Goal: Complete application form

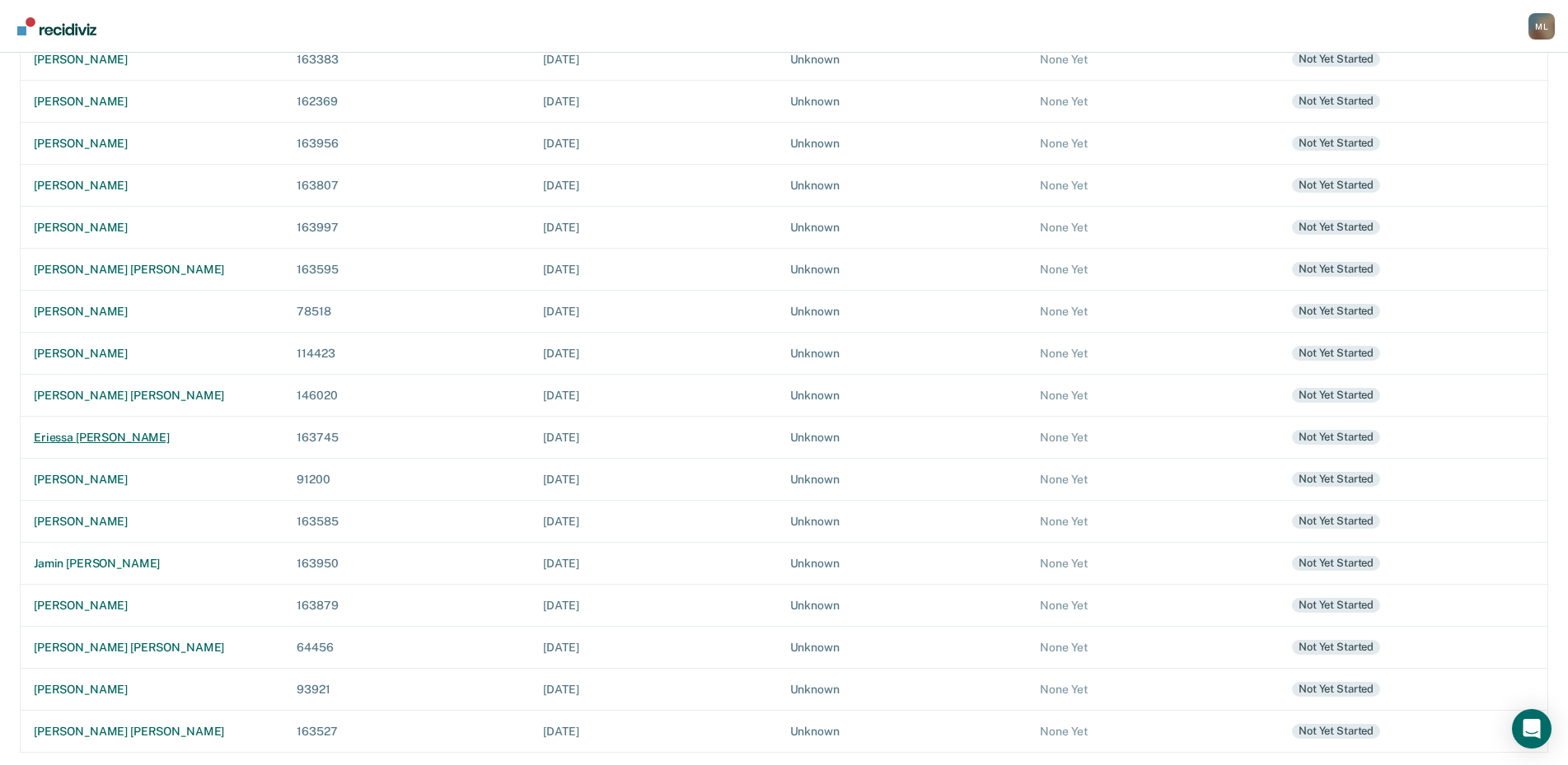
scroll to position [230, 0]
click at [172, 733] on div "[PERSON_NAME] [PERSON_NAME]" at bounding box center [152, 732] width 237 height 14
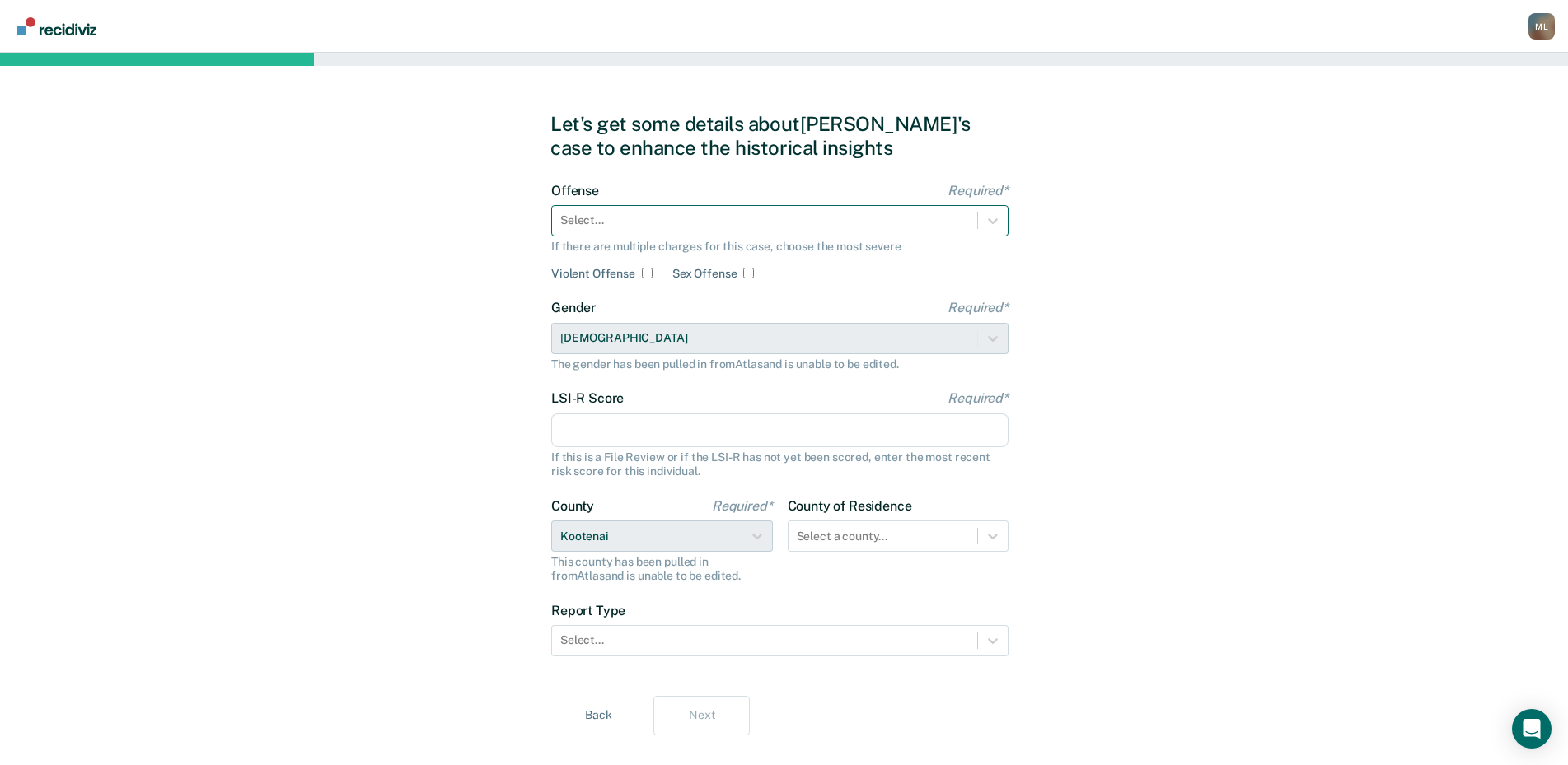
click at [579, 221] on div at bounding box center [764, 219] width 408 height 17
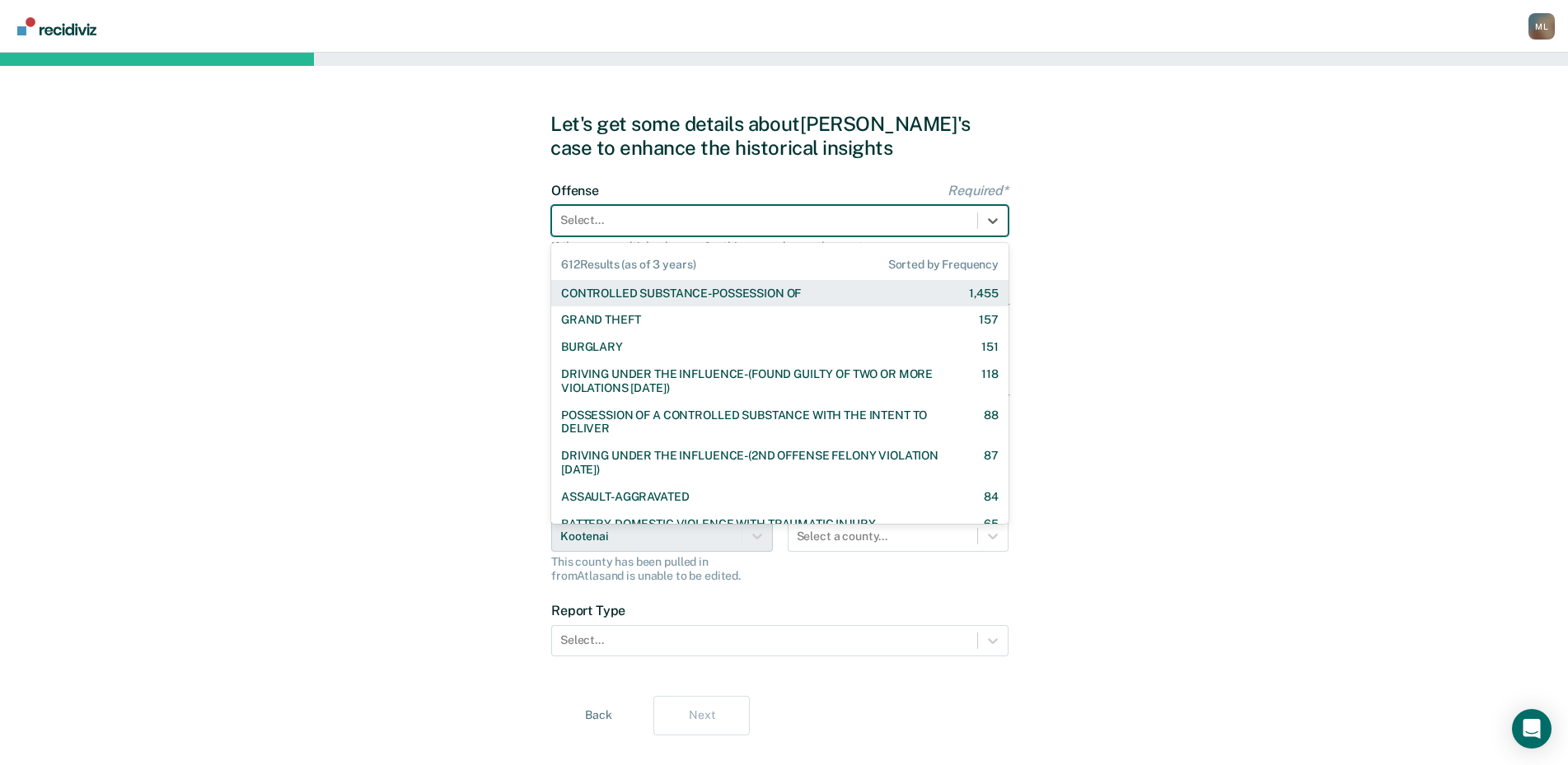
click at [585, 292] on div "CONTROLLED SUBSTANCE-POSSESSION OF" at bounding box center [680, 294] width 239 height 14
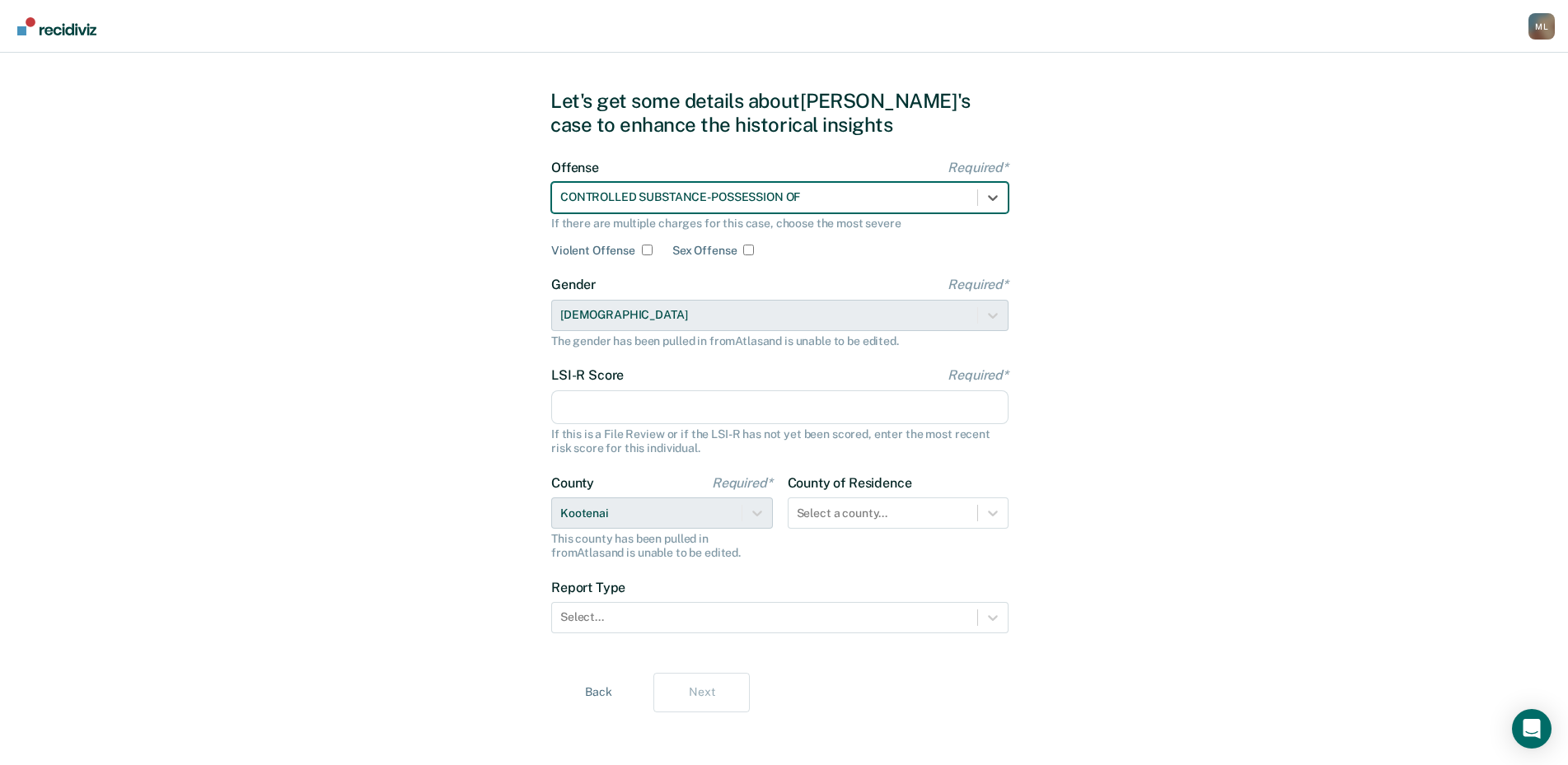
scroll to position [30, 0]
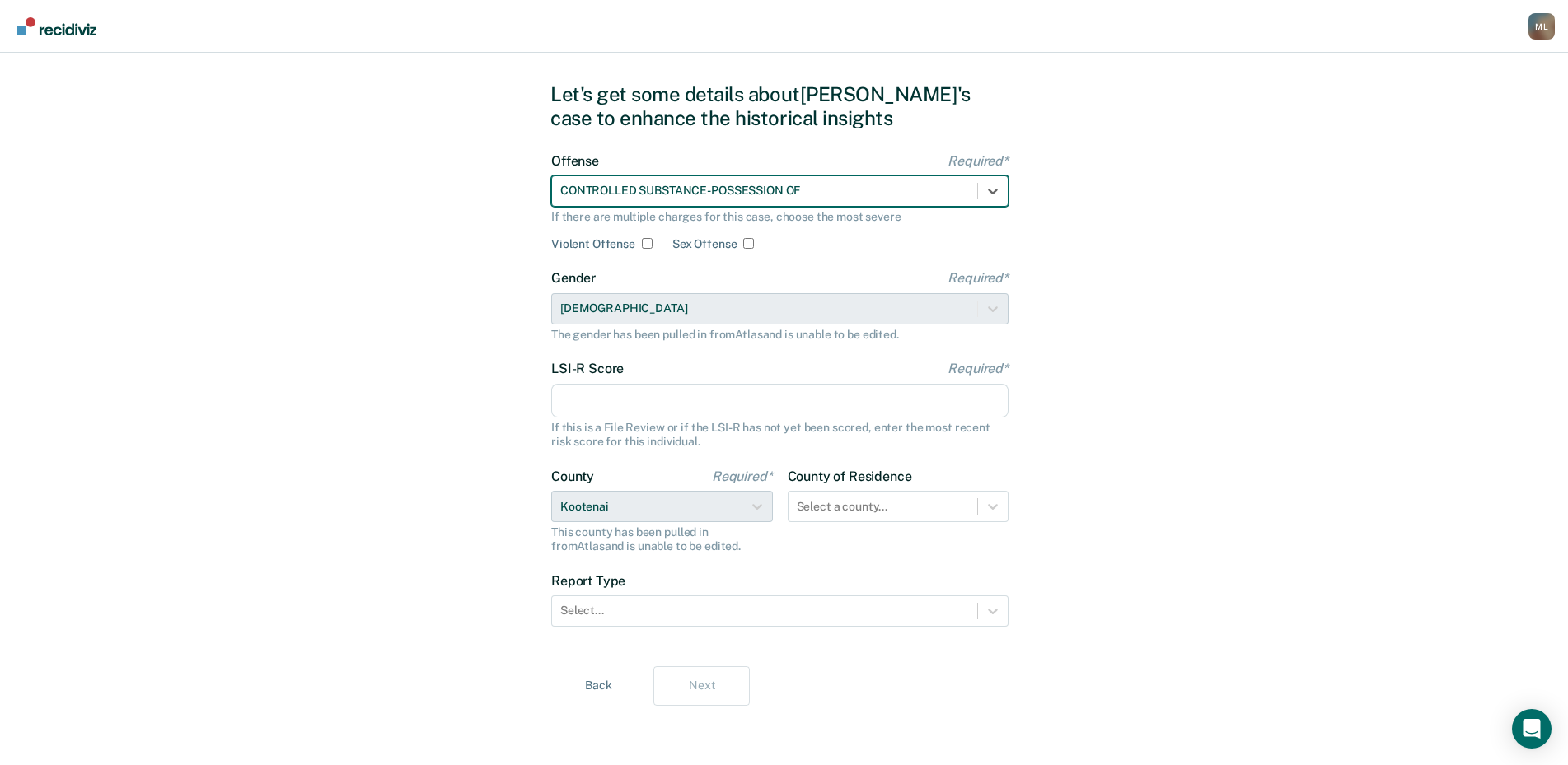
click at [629, 396] on input "LSI-R Score Required*" at bounding box center [779, 401] width 457 height 34
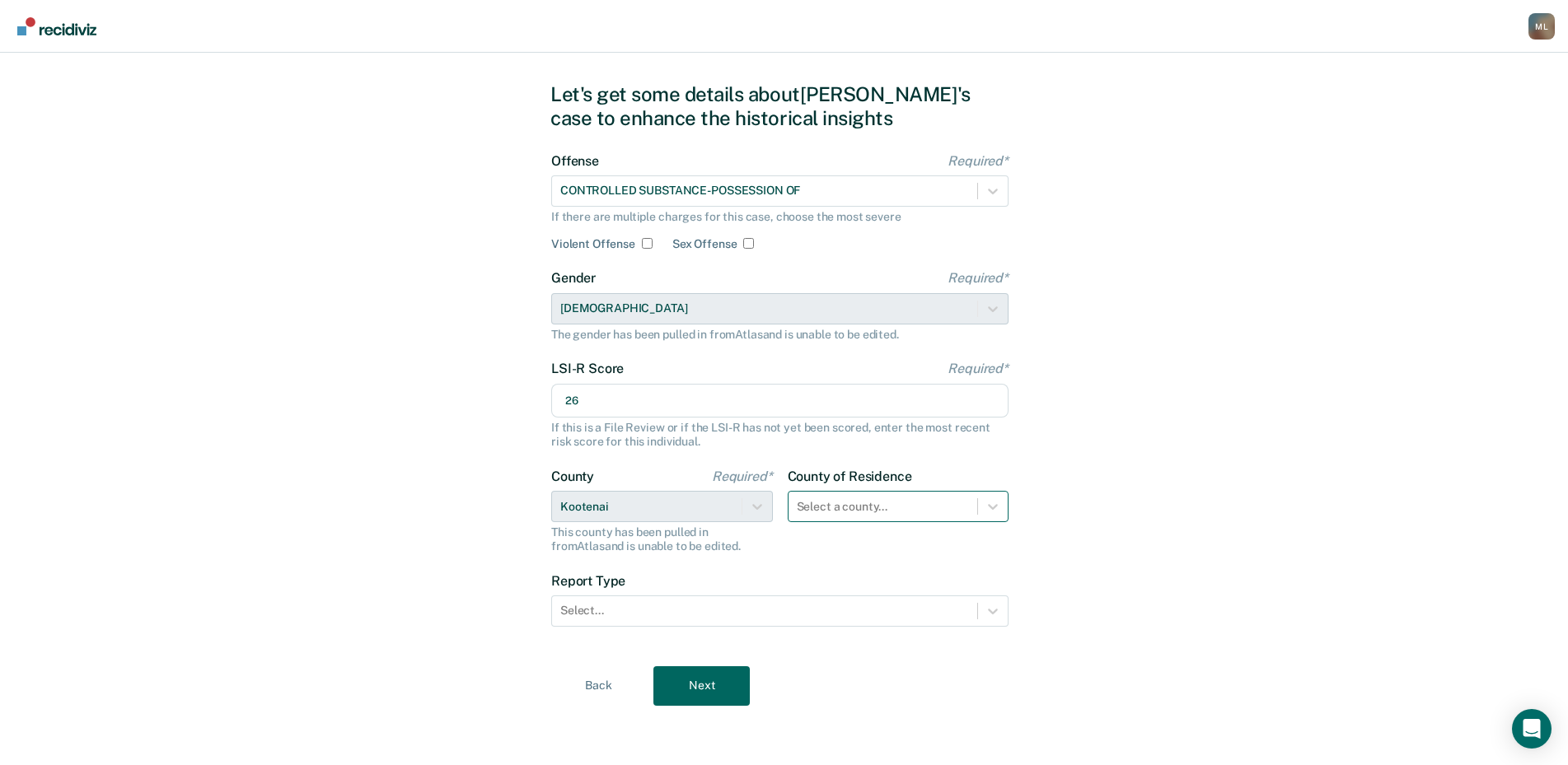
type input "26"
click at [891, 505] on div at bounding box center [883, 507] width 173 height 17
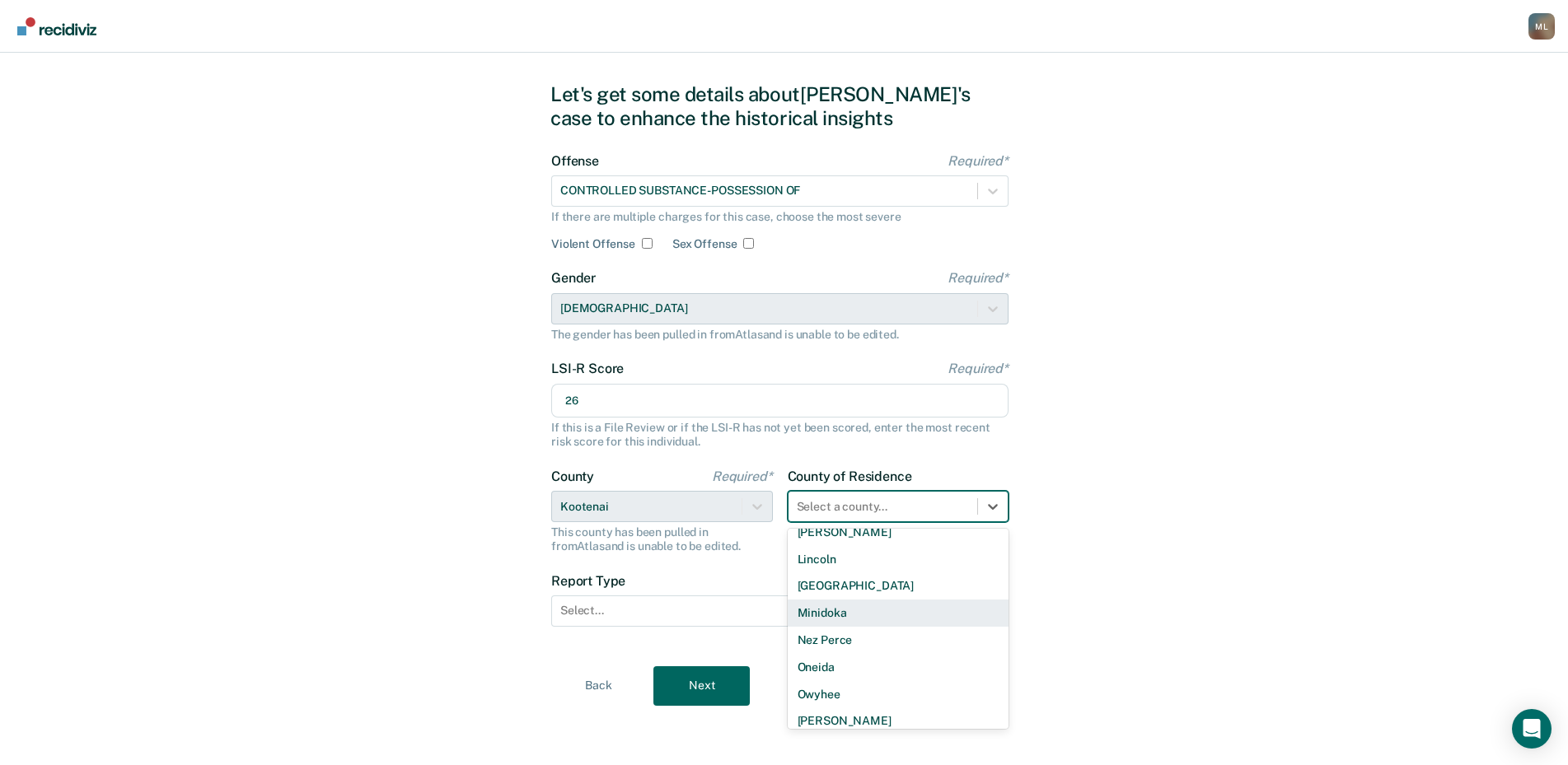
scroll to position [742, 0]
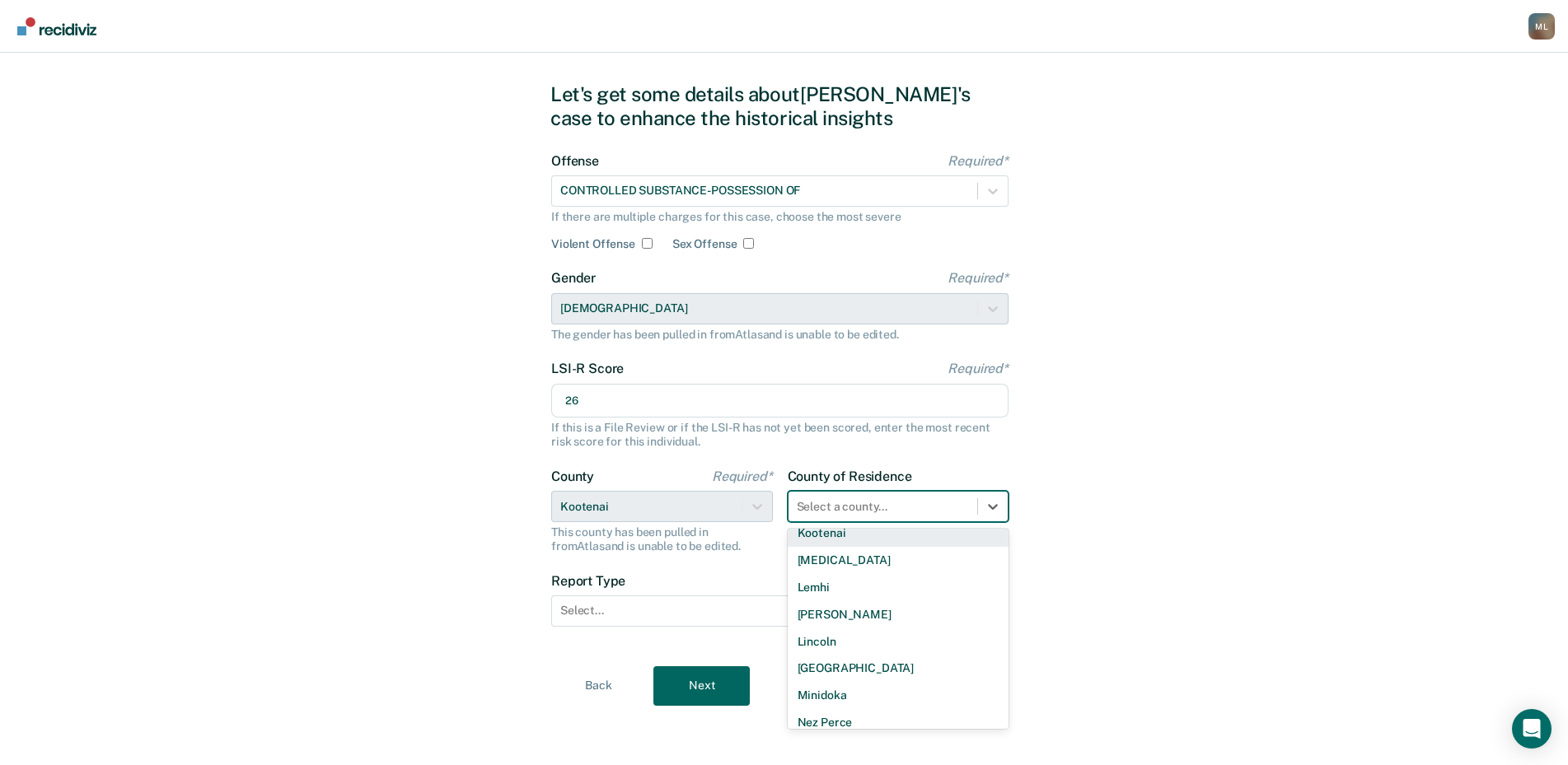
click at [836, 538] on div "Kootenai" at bounding box center [898, 534] width 221 height 27
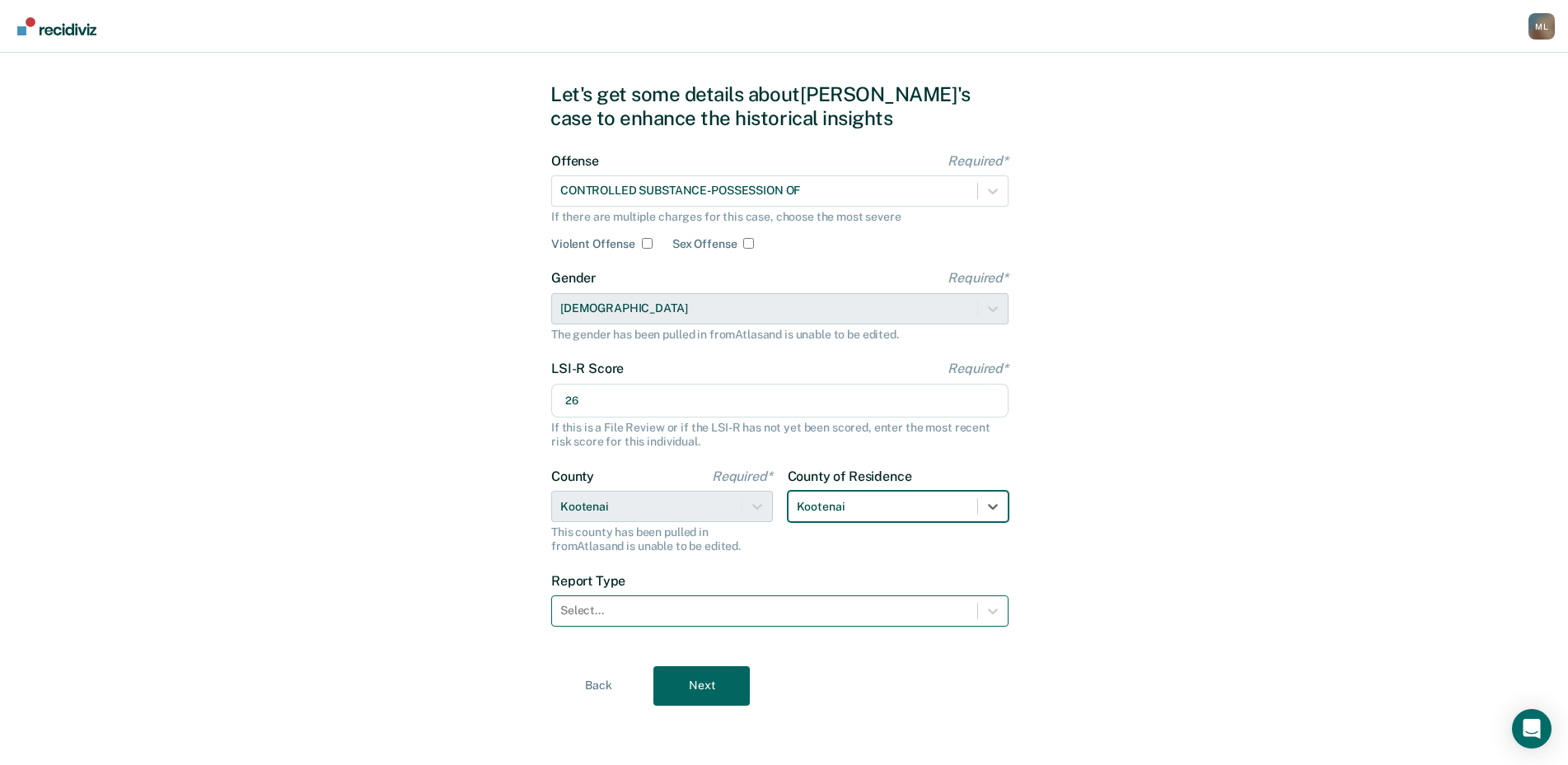
click at [627, 614] on div at bounding box center [764, 611] width 408 height 17
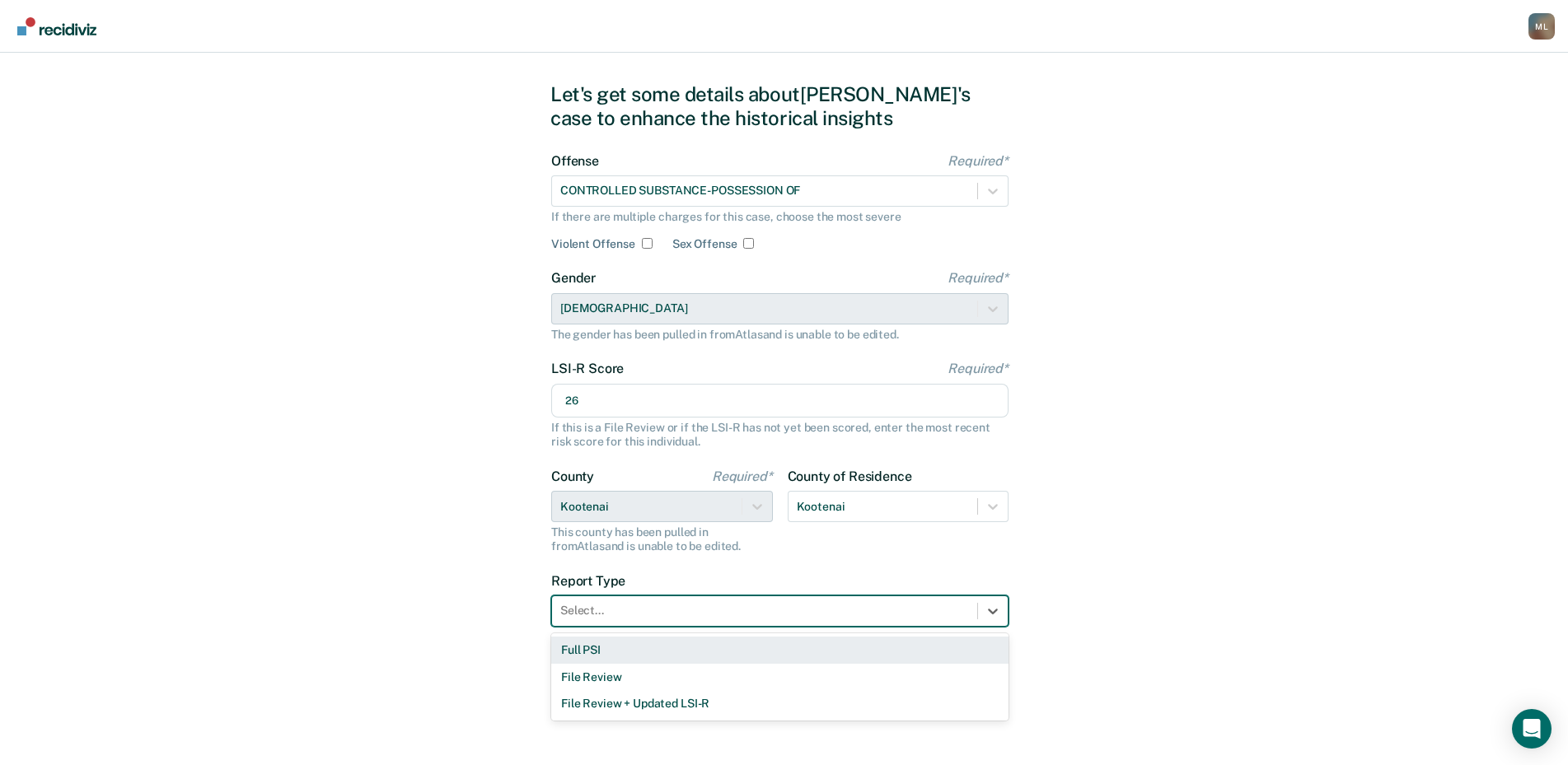
click at [611, 651] on div "Full PSI" at bounding box center [779, 650] width 457 height 27
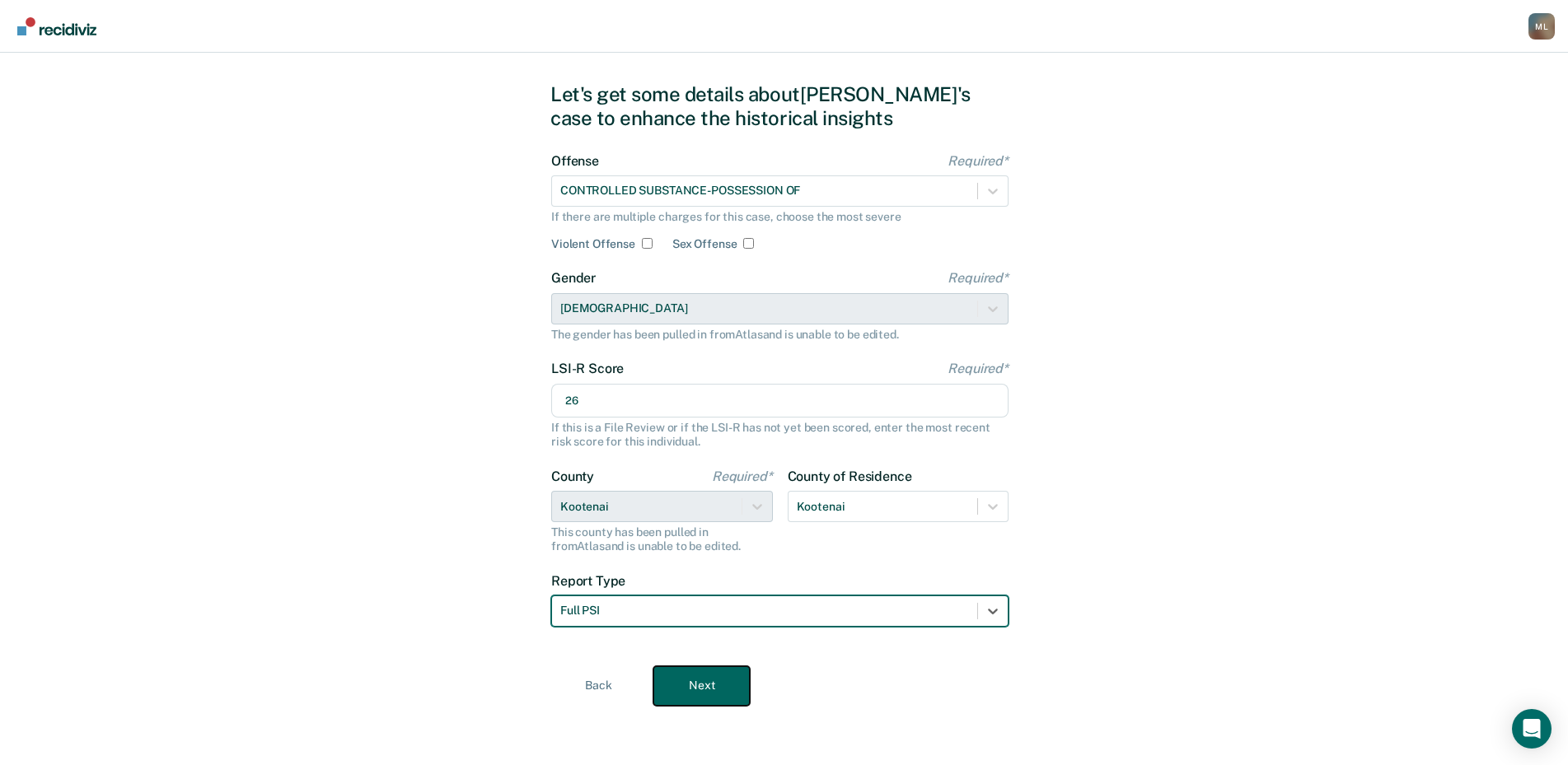
click at [698, 686] on button "Next" at bounding box center [701, 686] width 97 height 40
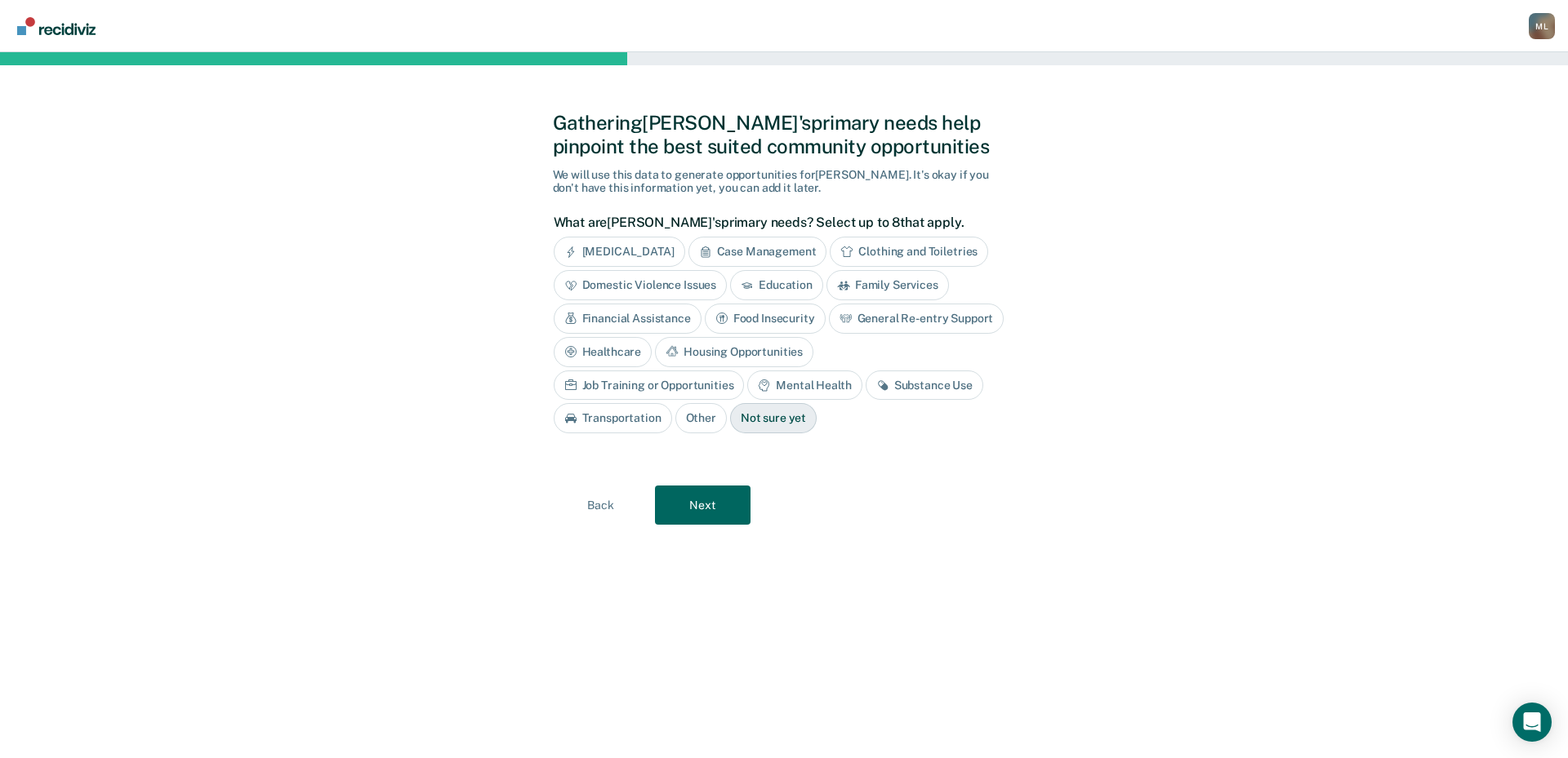
click at [748, 388] on div "Mental Health" at bounding box center [805, 386] width 115 height 30
click at [885, 395] on div "Substance Use" at bounding box center [943, 386] width 117 height 30
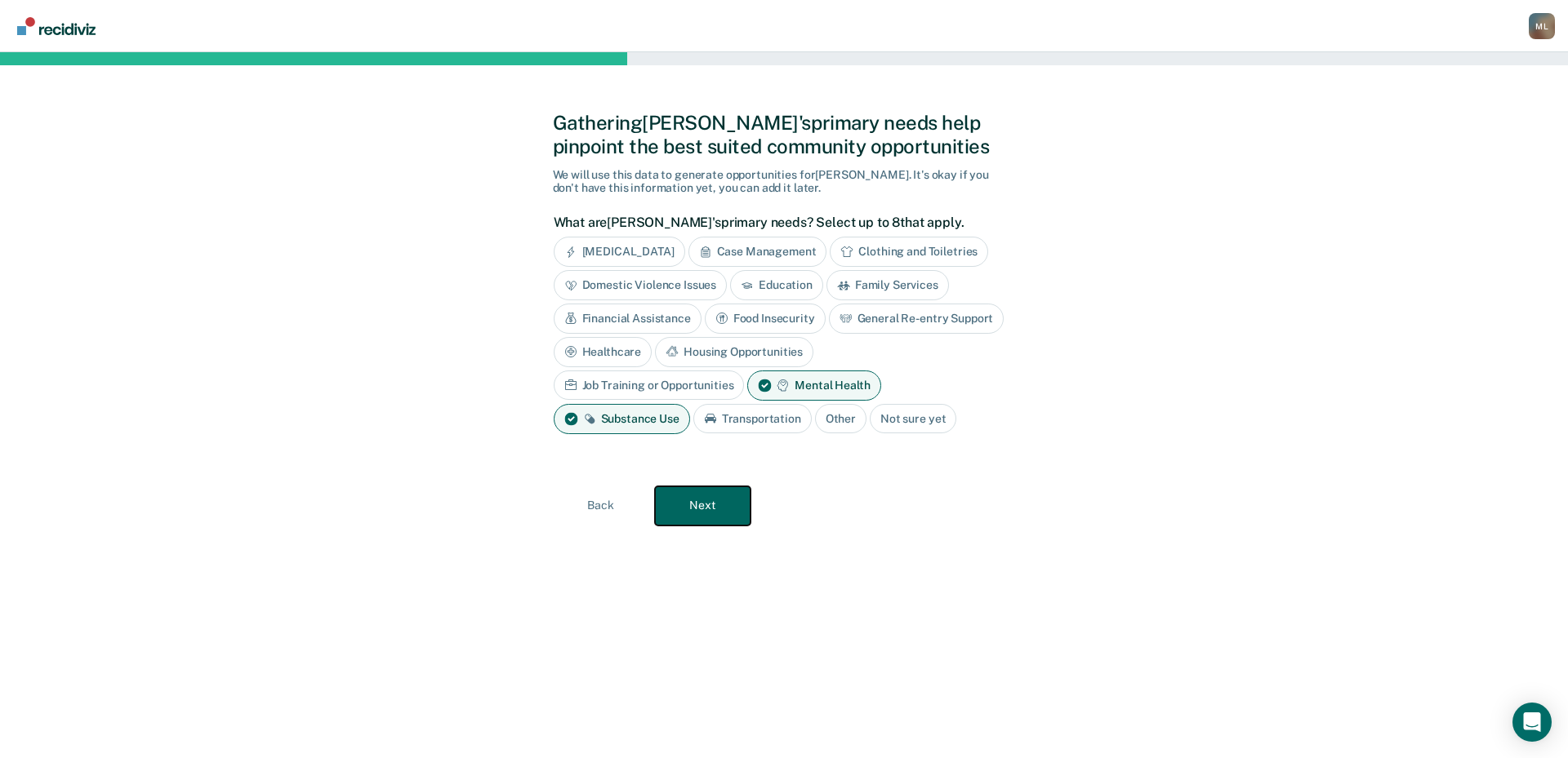
click at [717, 487] on button "Next" at bounding box center [703, 507] width 96 height 39
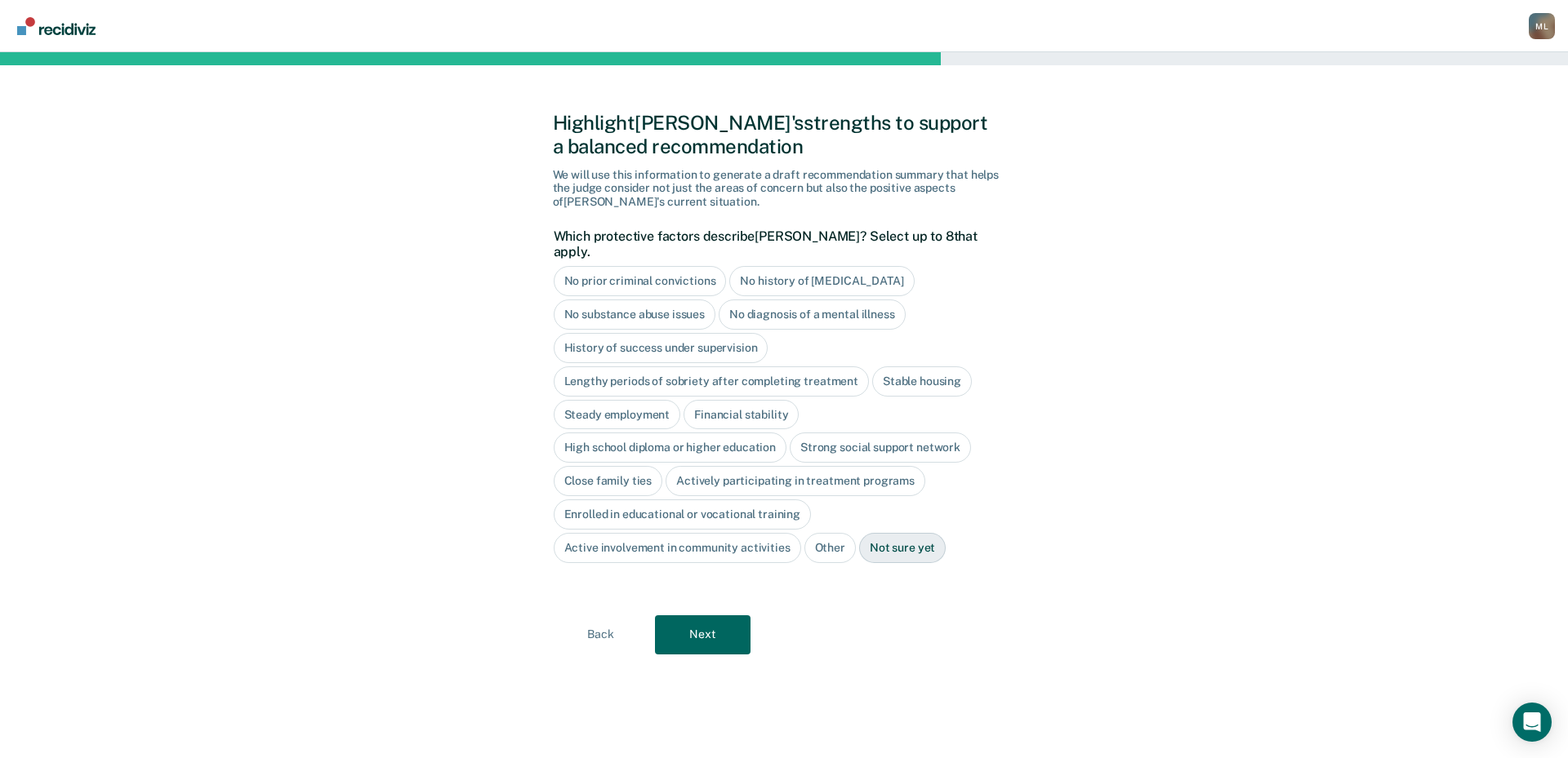
click at [800, 272] on div "No history of [MEDICAL_DATA]" at bounding box center [822, 281] width 184 height 30
click at [603, 433] on div "High school diploma or higher education" at bounding box center [670, 448] width 234 height 30
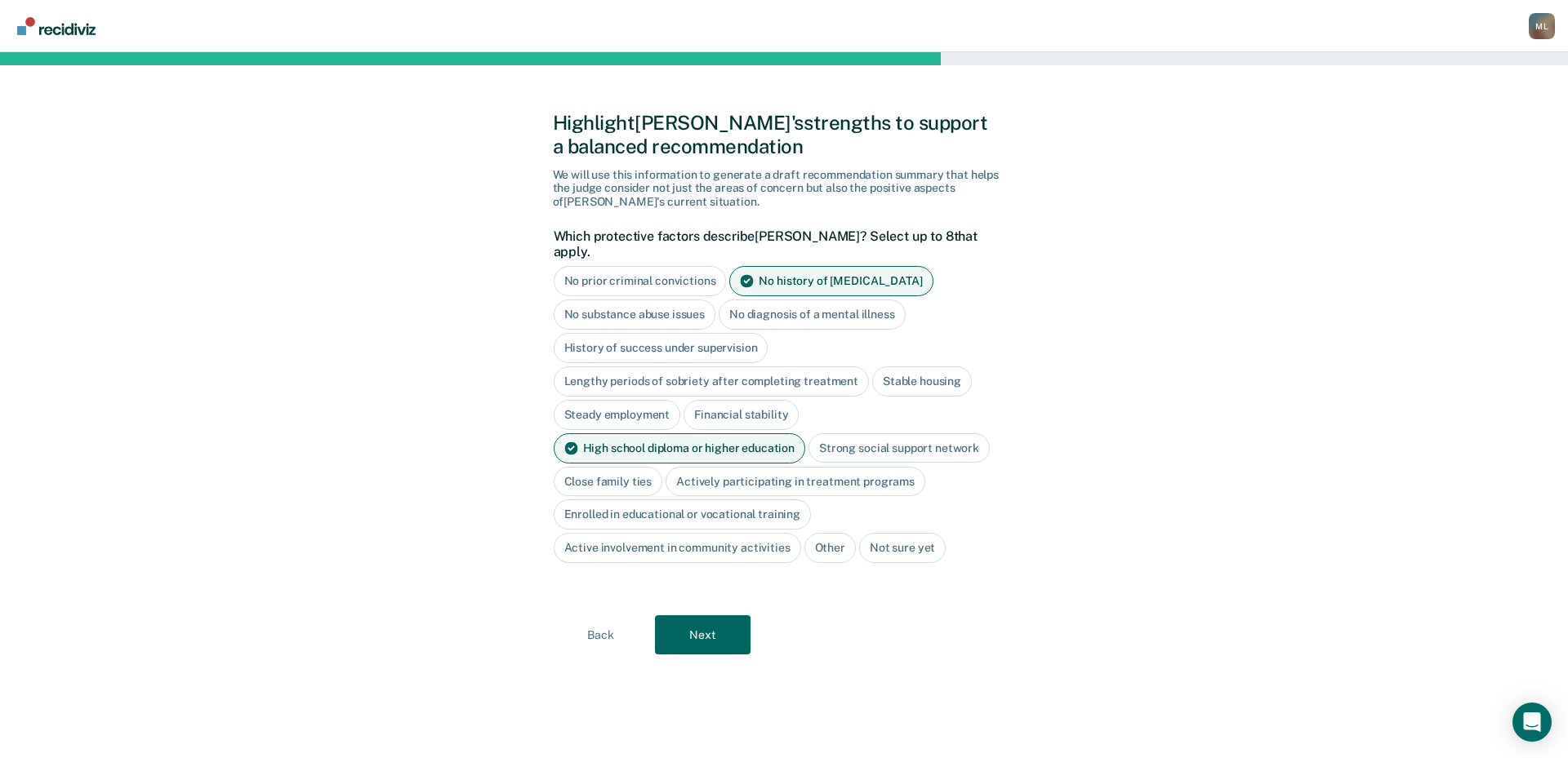
click at [618, 469] on div "Close family ties" at bounding box center [608, 482] width 109 height 30
click at [798, 467] on div "Actively participating in treatment programs" at bounding box center [814, 482] width 260 height 30
click at [702, 622] on button "Next" at bounding box center [703, 635] width 96 height 39
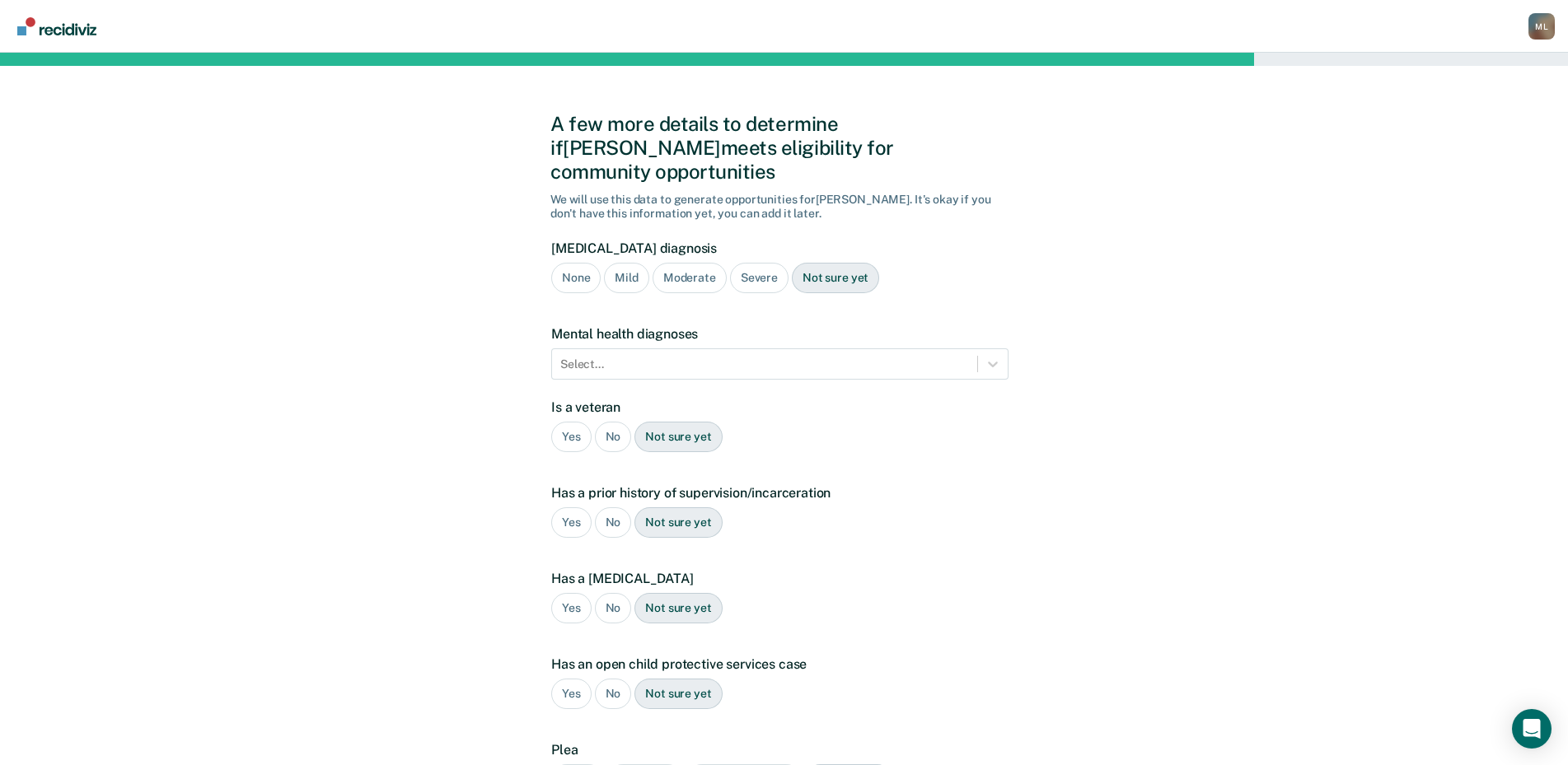
drag, startPoint x: 745, startPoint y: 253, endPoint x: 743, endPoint y: 262, distance: 9.2
click at [745, 263] on div "Severe" at bounding box center [759, 278] width 59 height 31
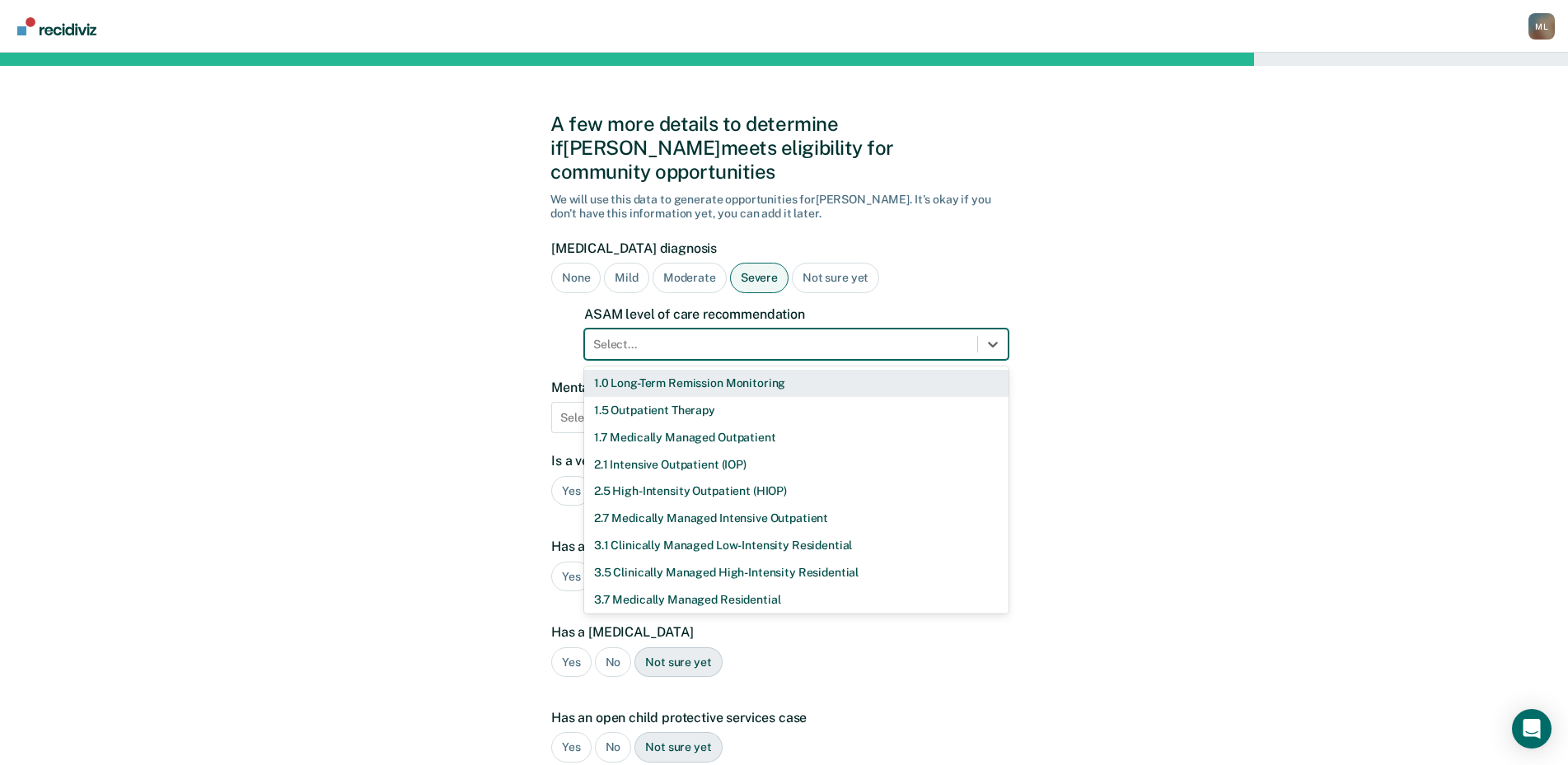
click at [686, 336] on div at bounding box center [781, 344] width 376 height 17
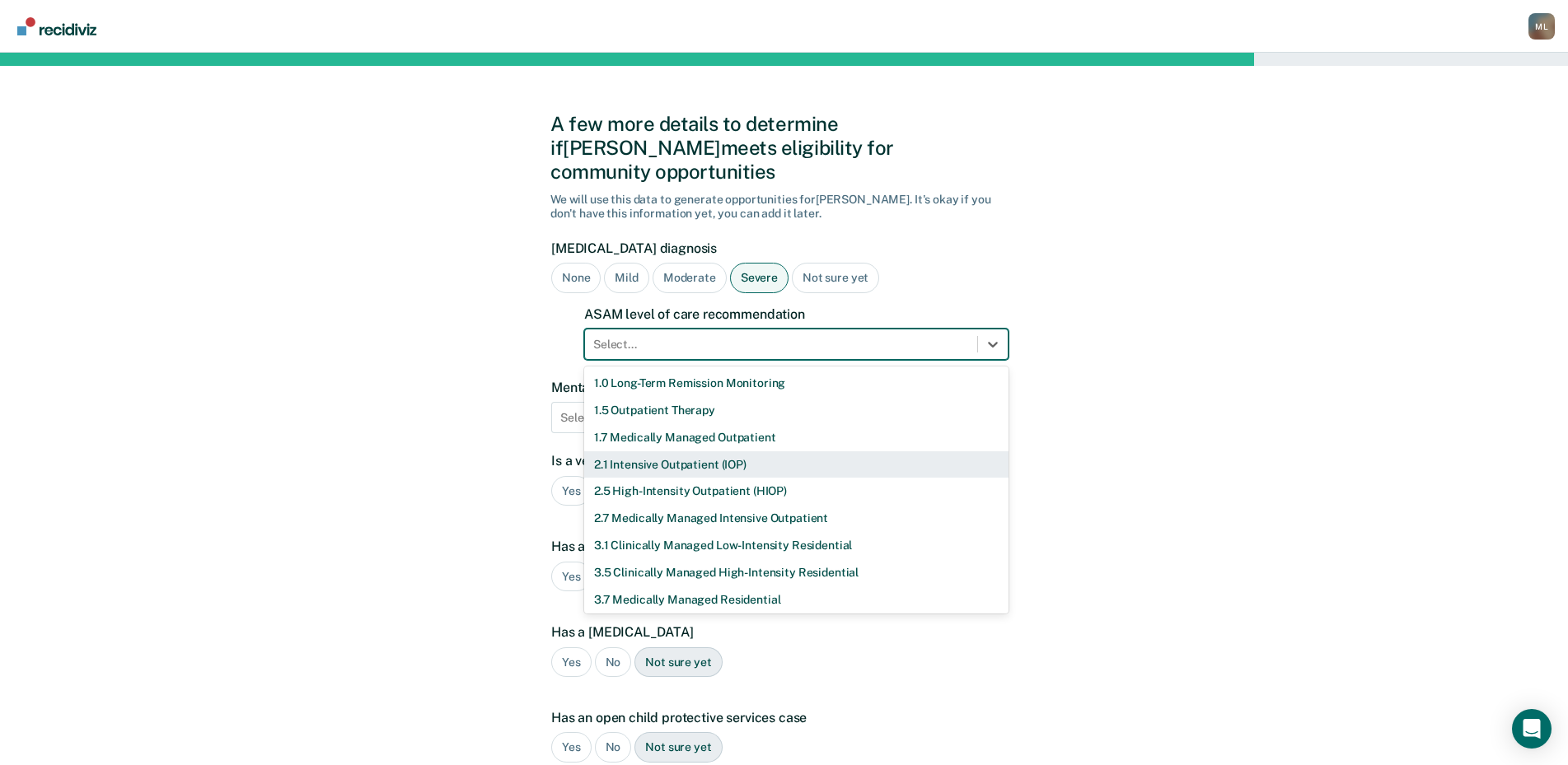
click at [636, 452] on div "2.1 Intensive Outpatient (IOP)" at bounding box center [797, 465] width 425 height 27
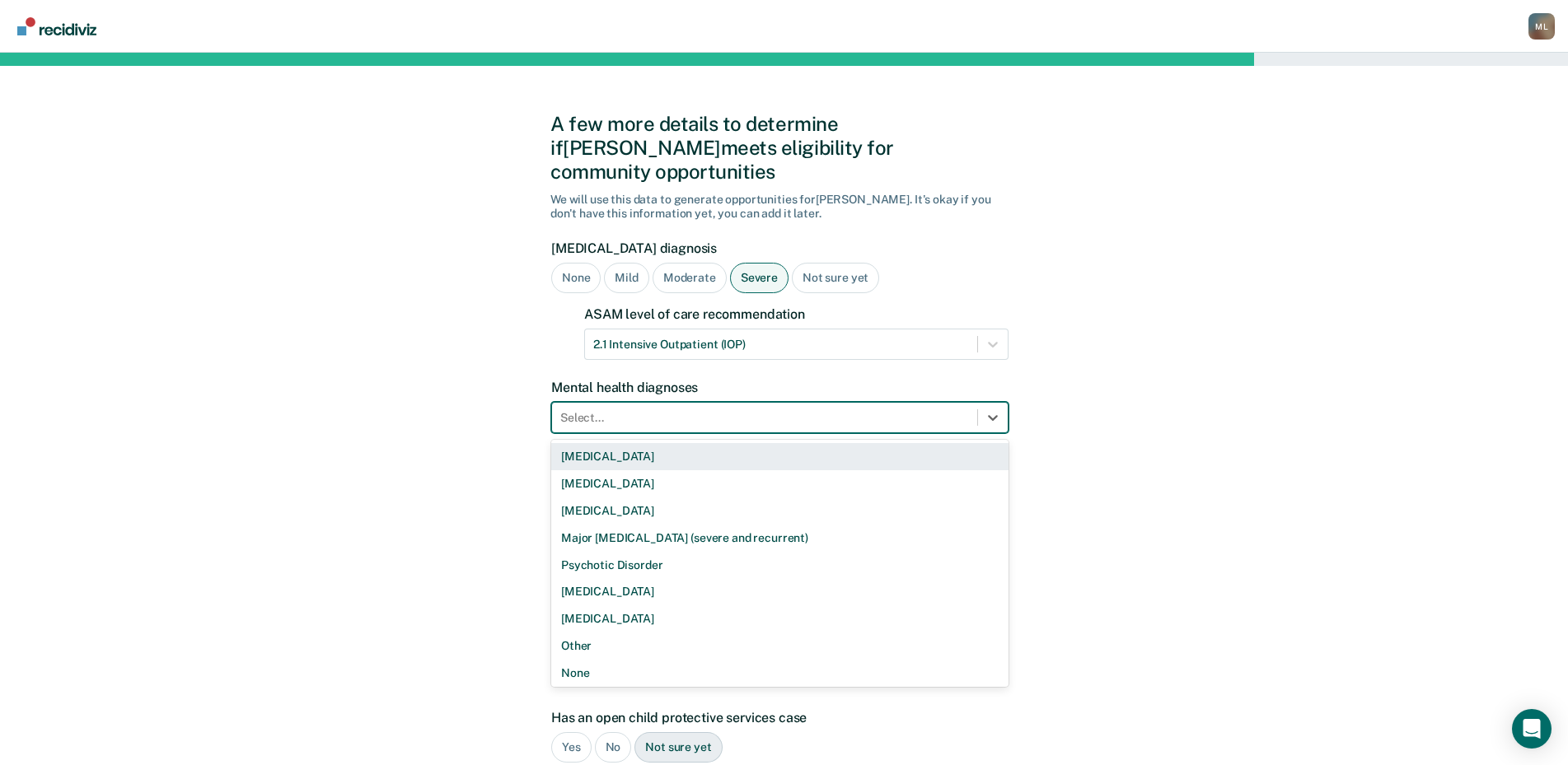
click at [617, 409] on div at bounding box center [764, 417] width 408 height 17
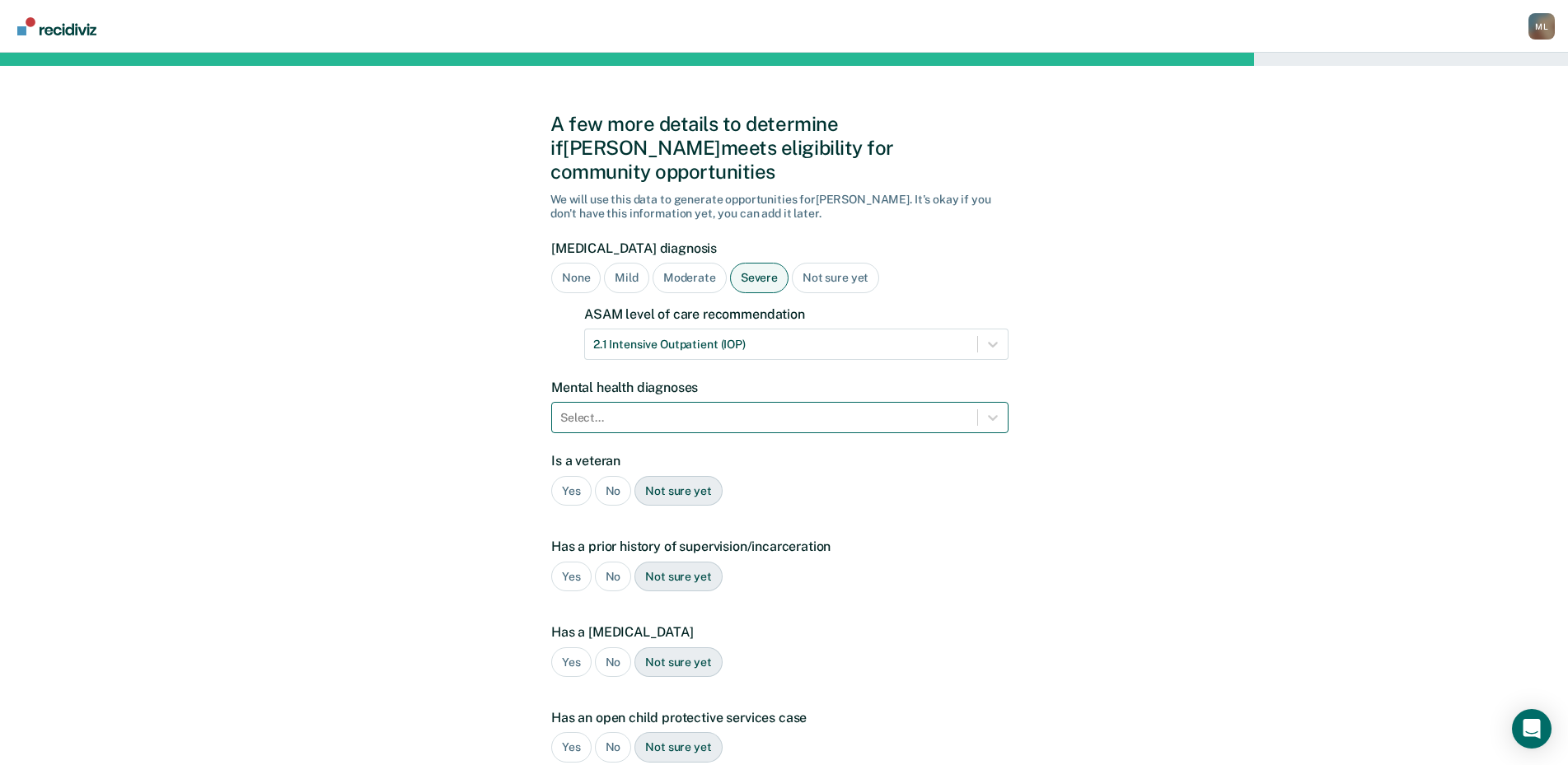
click at [624, 406] on div "Select..." at bounding box center [764, 418] width 425 height 23
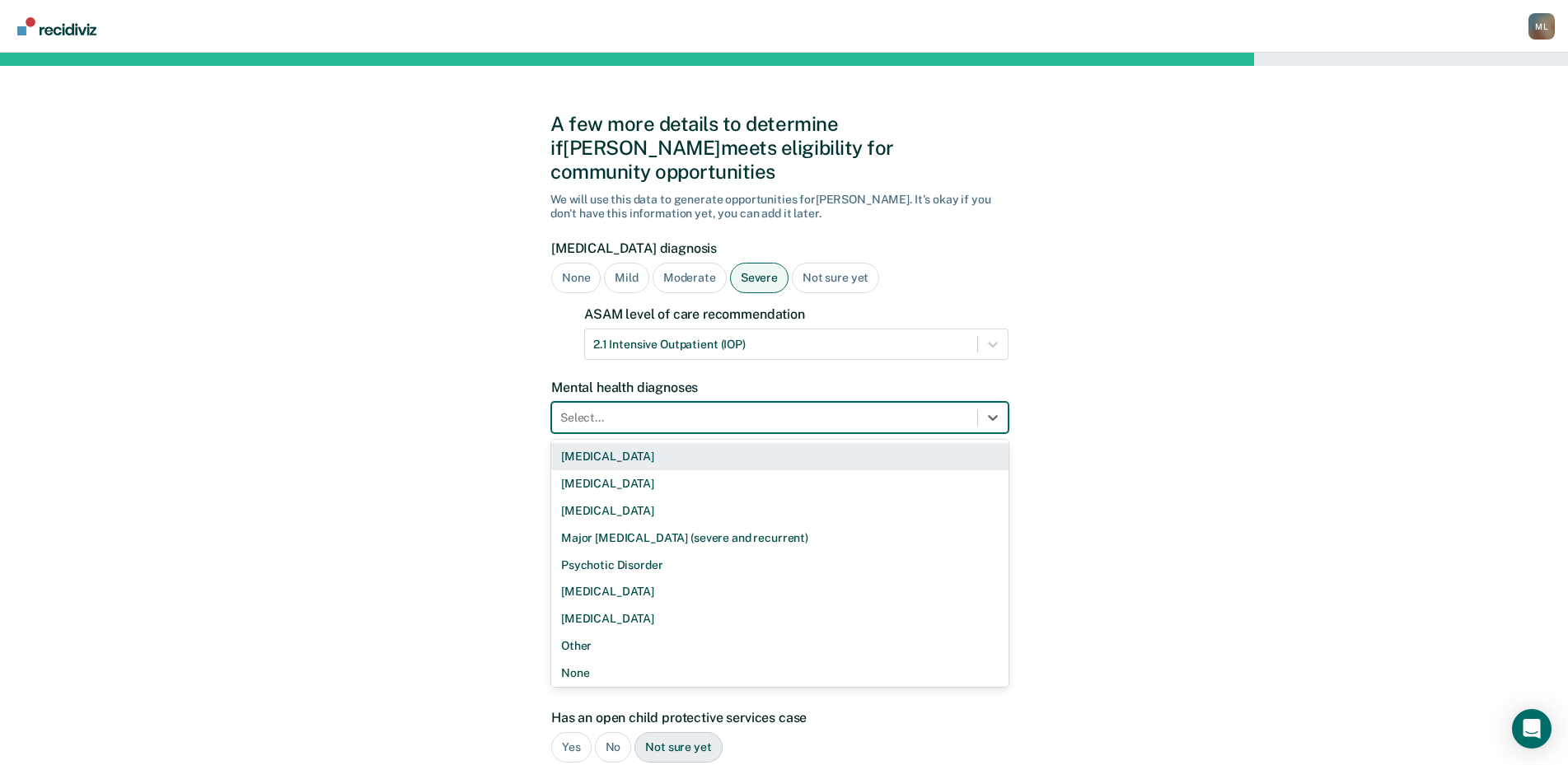
click at [600, 443] on div "[MEDICAL_DATA]" at bounding box center [779, 457] width 457 height 27
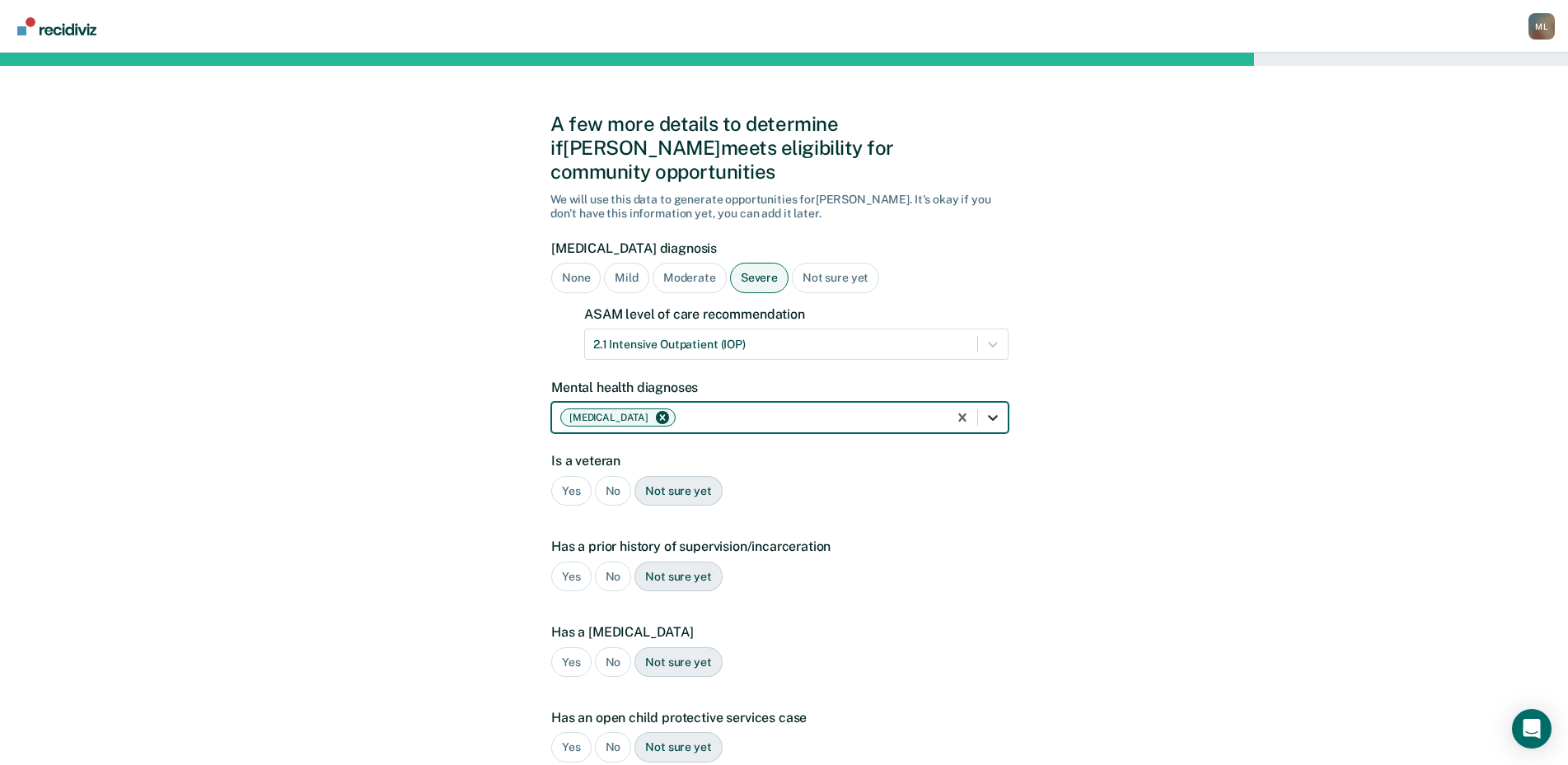
click at [989, 409] on icon at bounding box center [993, 417] width 16 height 16
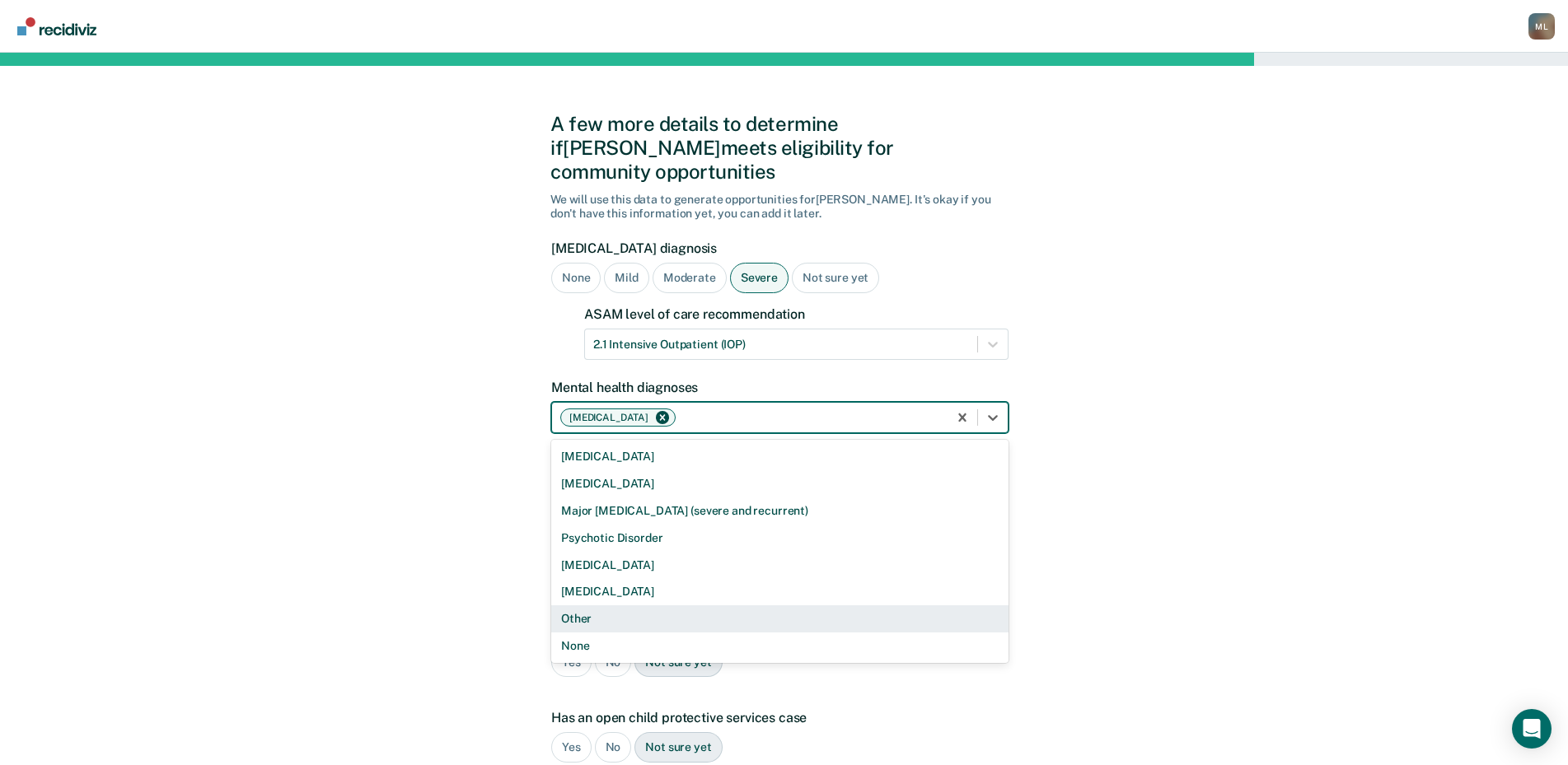
click at [1150, 554] on div "A few more details to determine if [PERSON_NAME] meets eligibility for communit…" at bounding box center [784, 526] width 1568 height 947
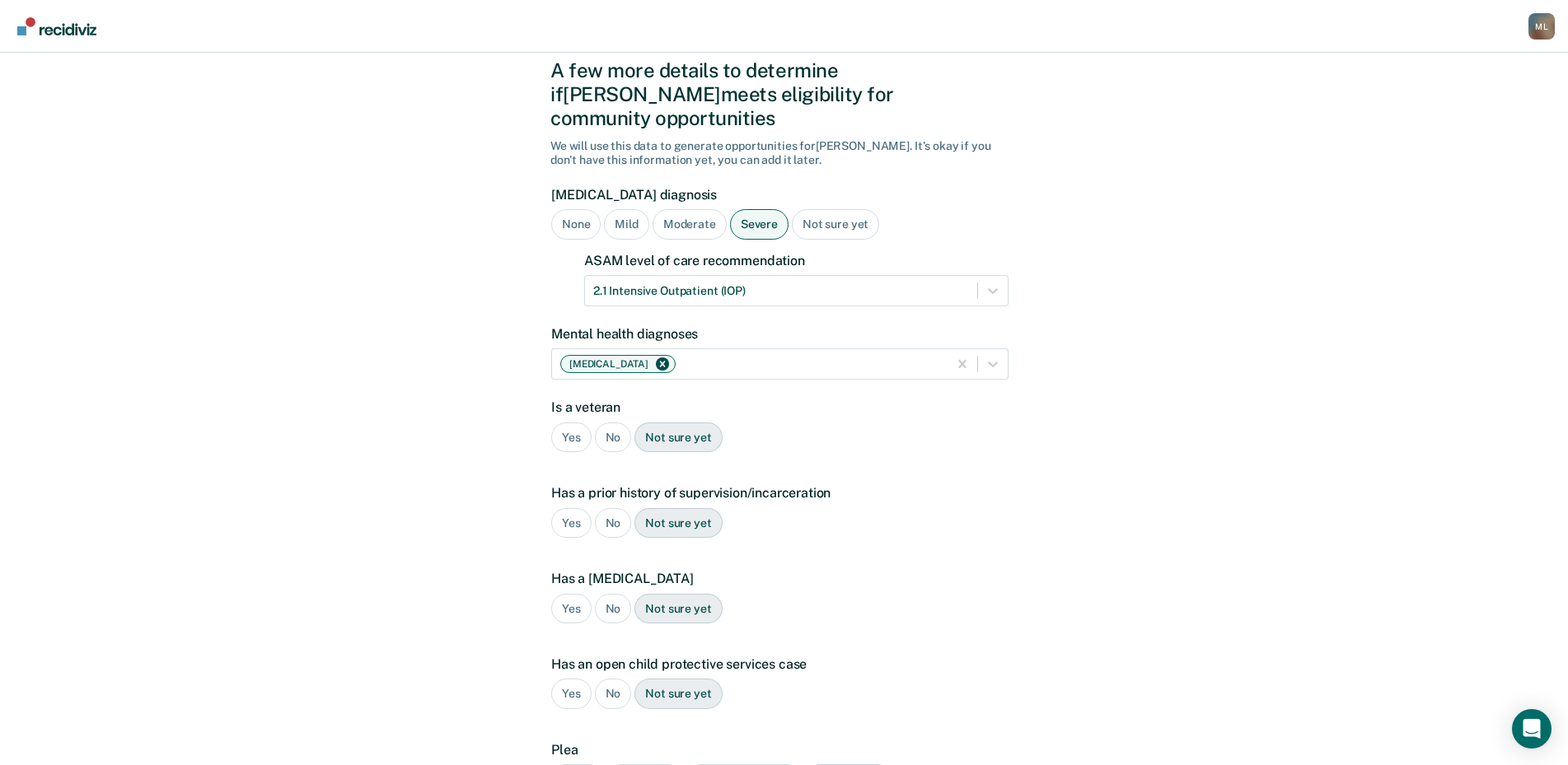
scroll to position [82, 0]
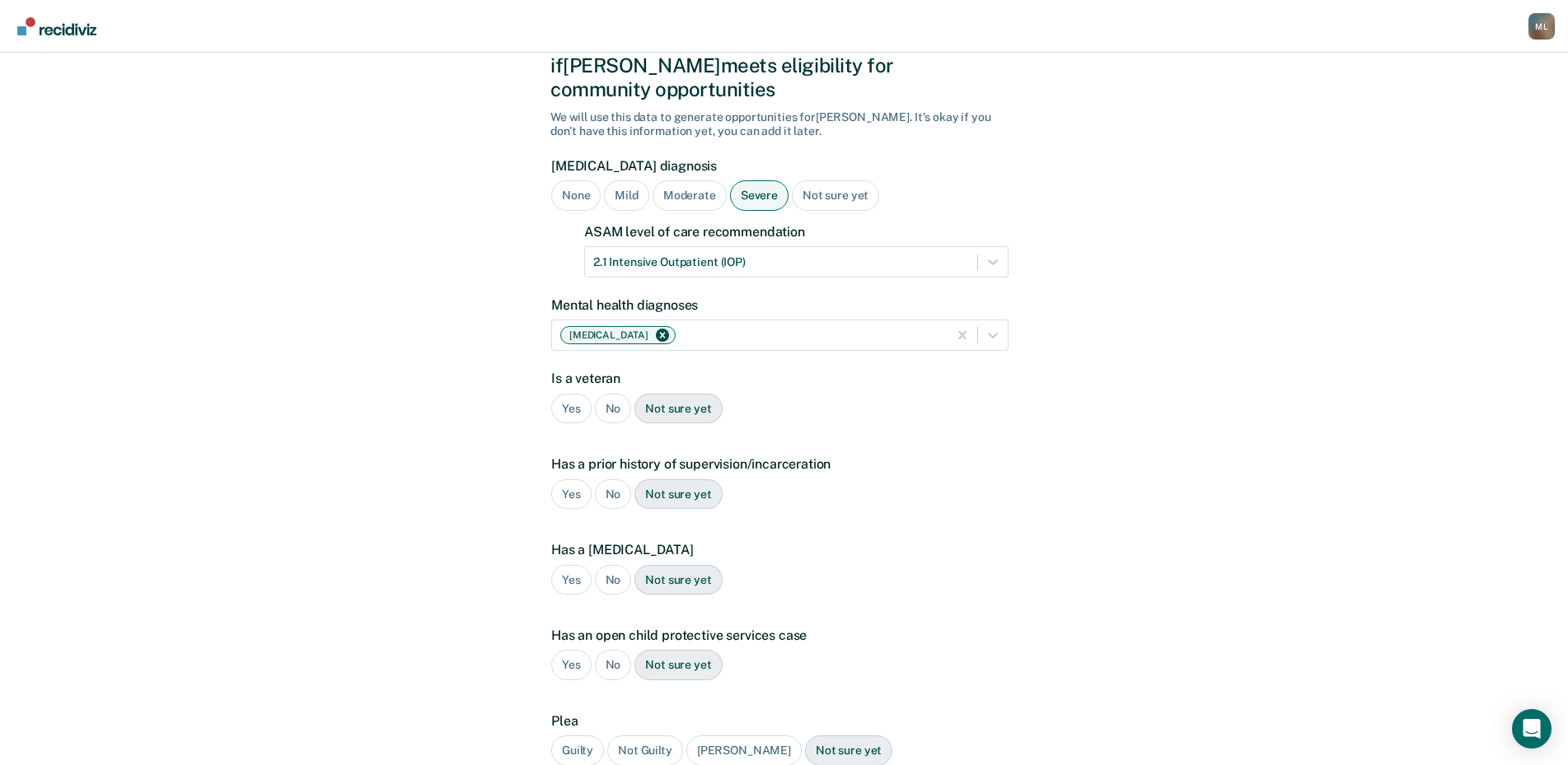
click at [609, 394] on div "No" at bounding box center [613, 409] width 37 height 31
click at [670, 480] on div "Not sure yet" at bounding box center [677, 495] width 88 height 31
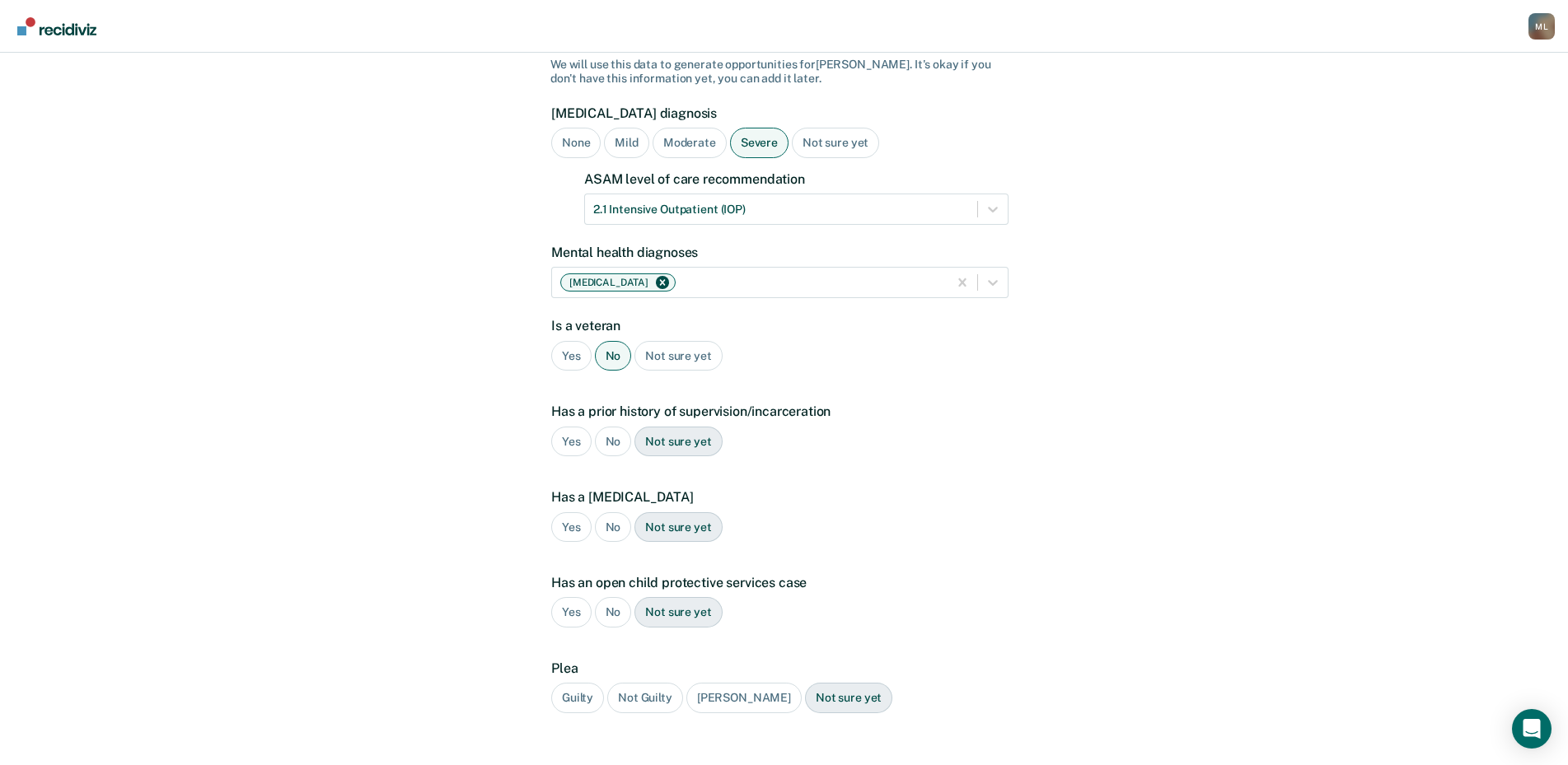
scroll to position [164, 0]
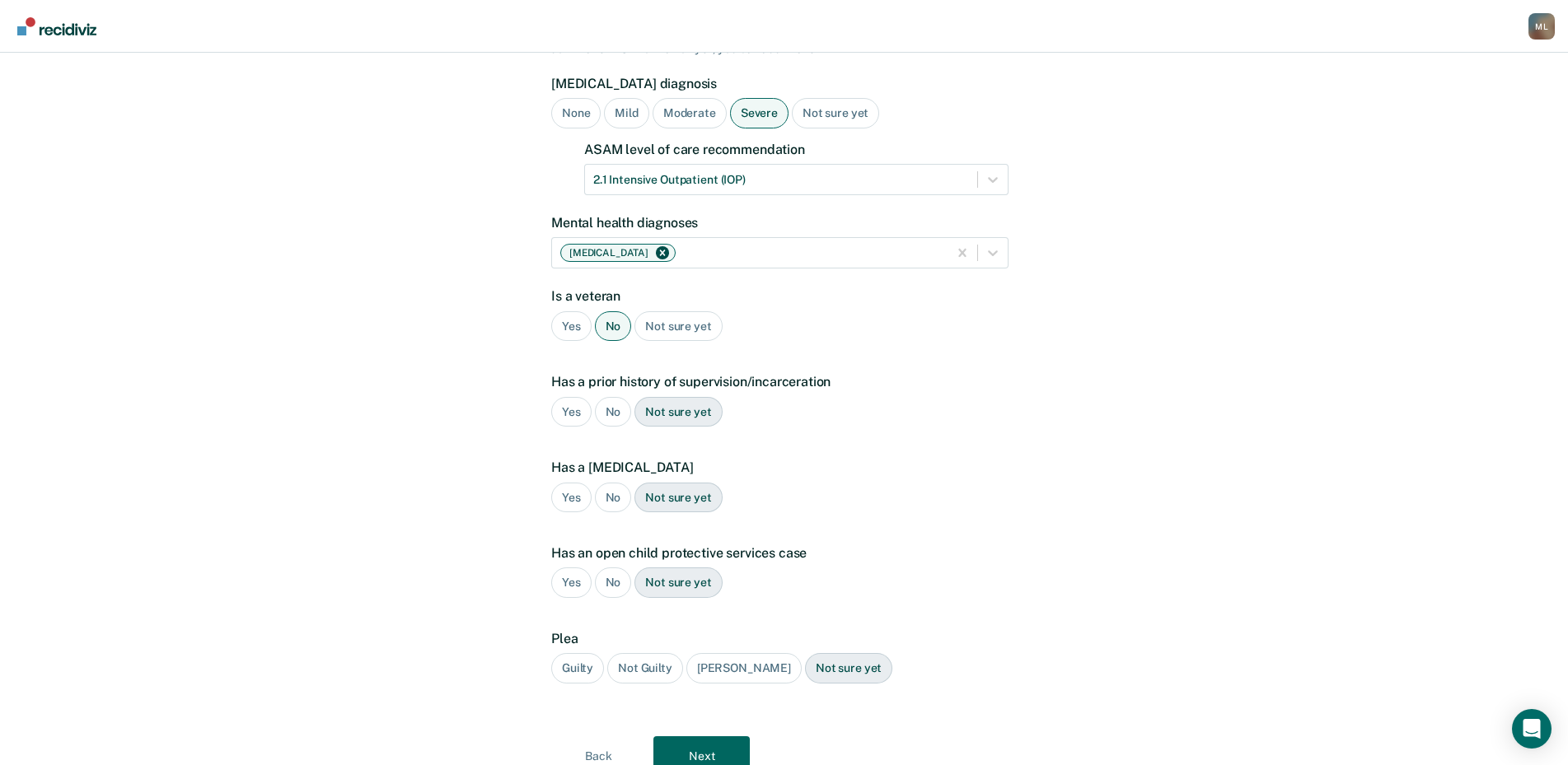
click at [596, 483] on div "No" at bounding box center [613, 499] width 37 height 31
click at [607, 567] on div "No" at bounding box center [613, 583] width 37 height 31
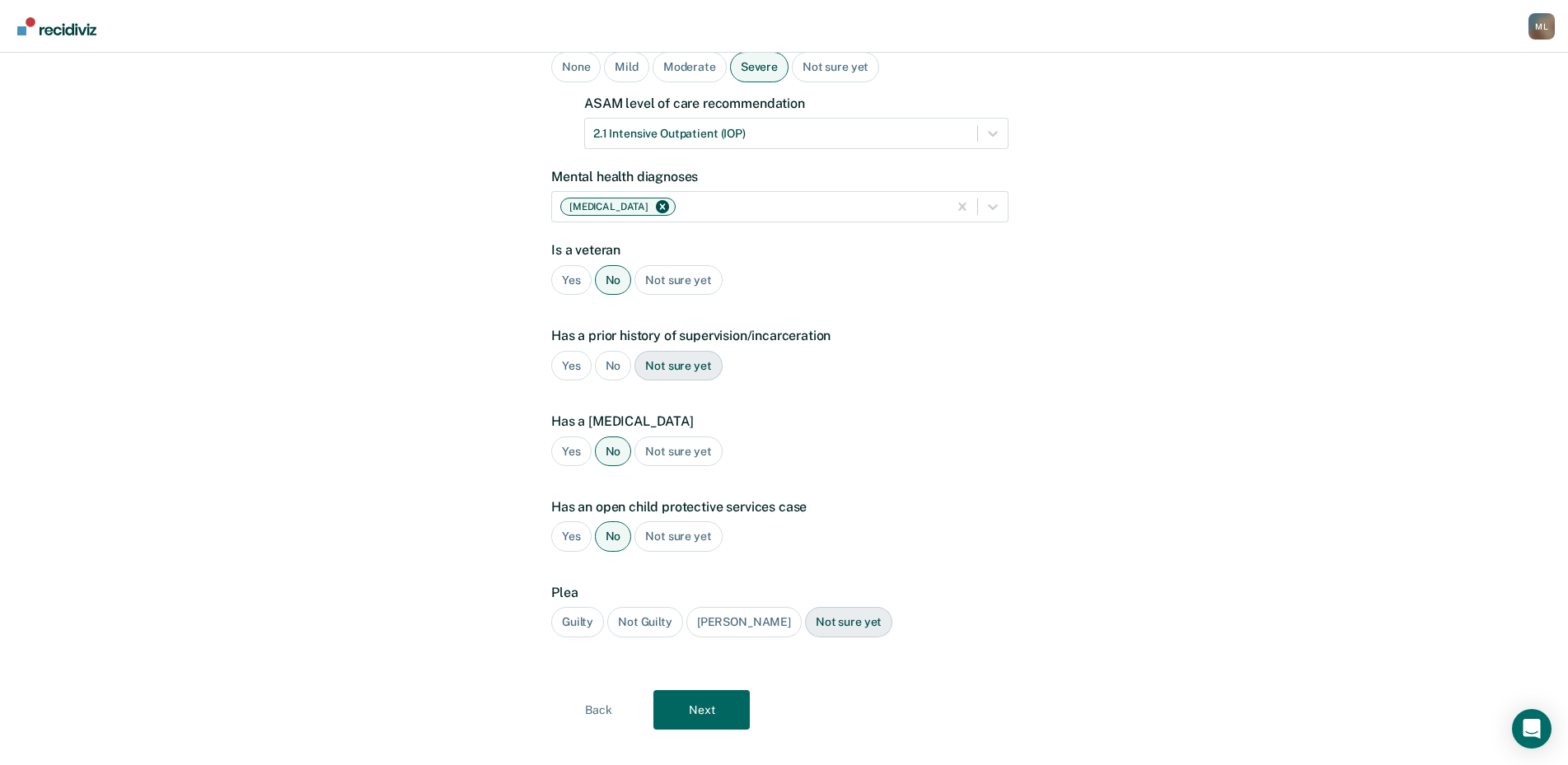
click at [575, 607] on div "Guilty" at bounding box center [577, 622] width 52 height 31
click at [689, 690] on button "Next" at bounding box center [701, 710] width 97 height 40
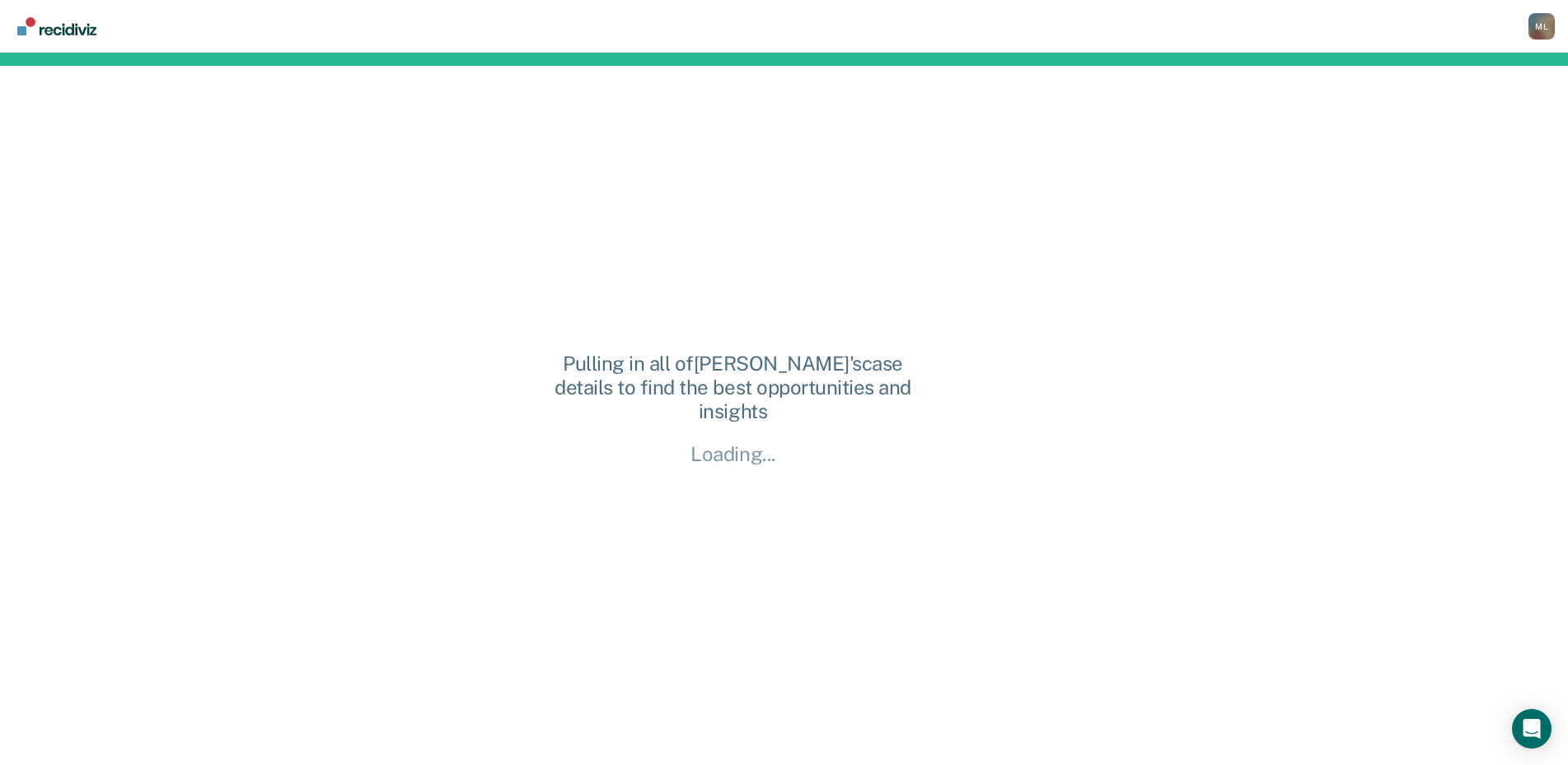
scroll to position [0, 0]
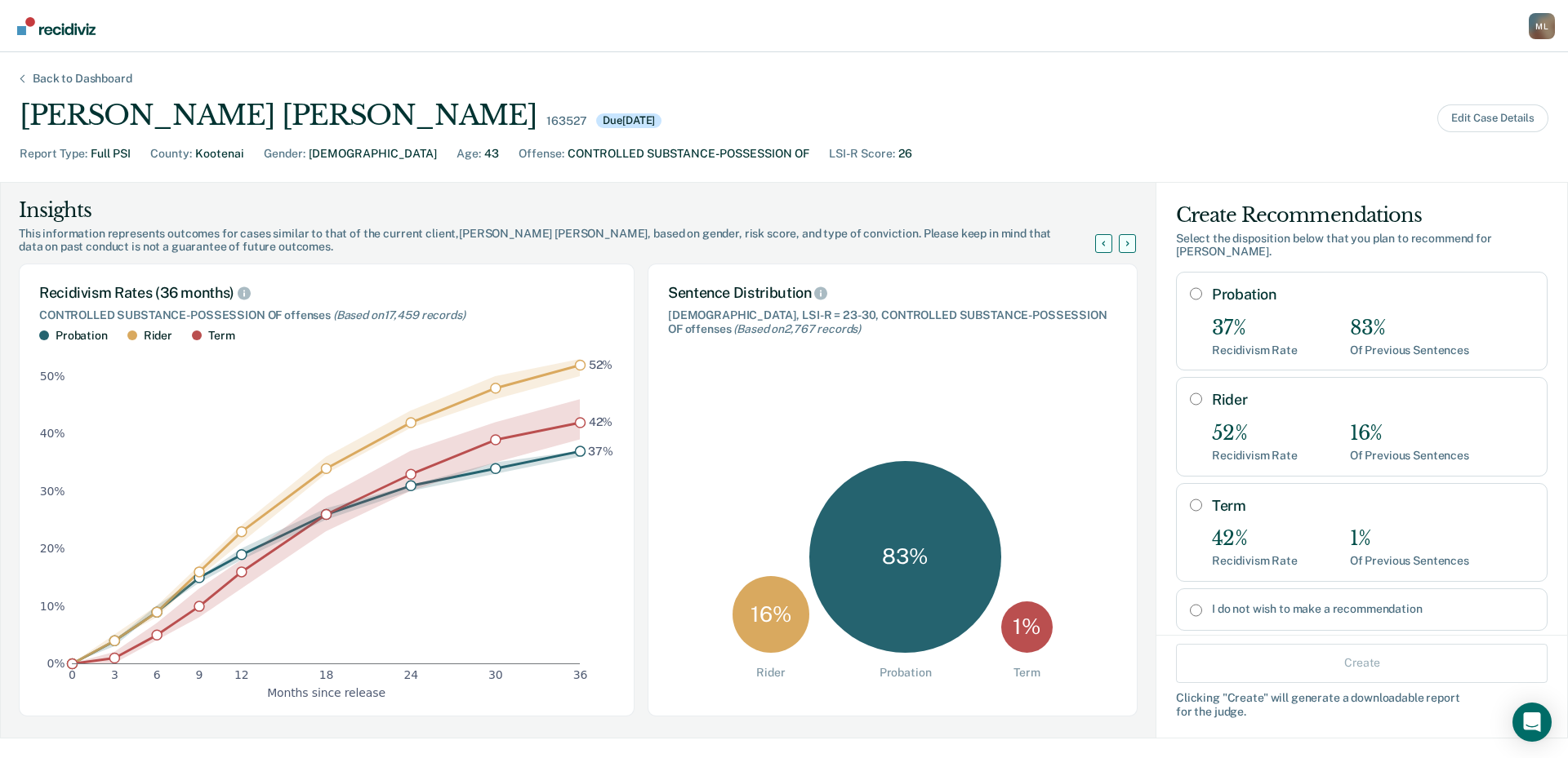
click at [1190, 283] on div "Probation 37% Recidivism Rate 83% Of Previous Sentences" at bounding box center [1361, 321] width 372 height 98
radio input "true"
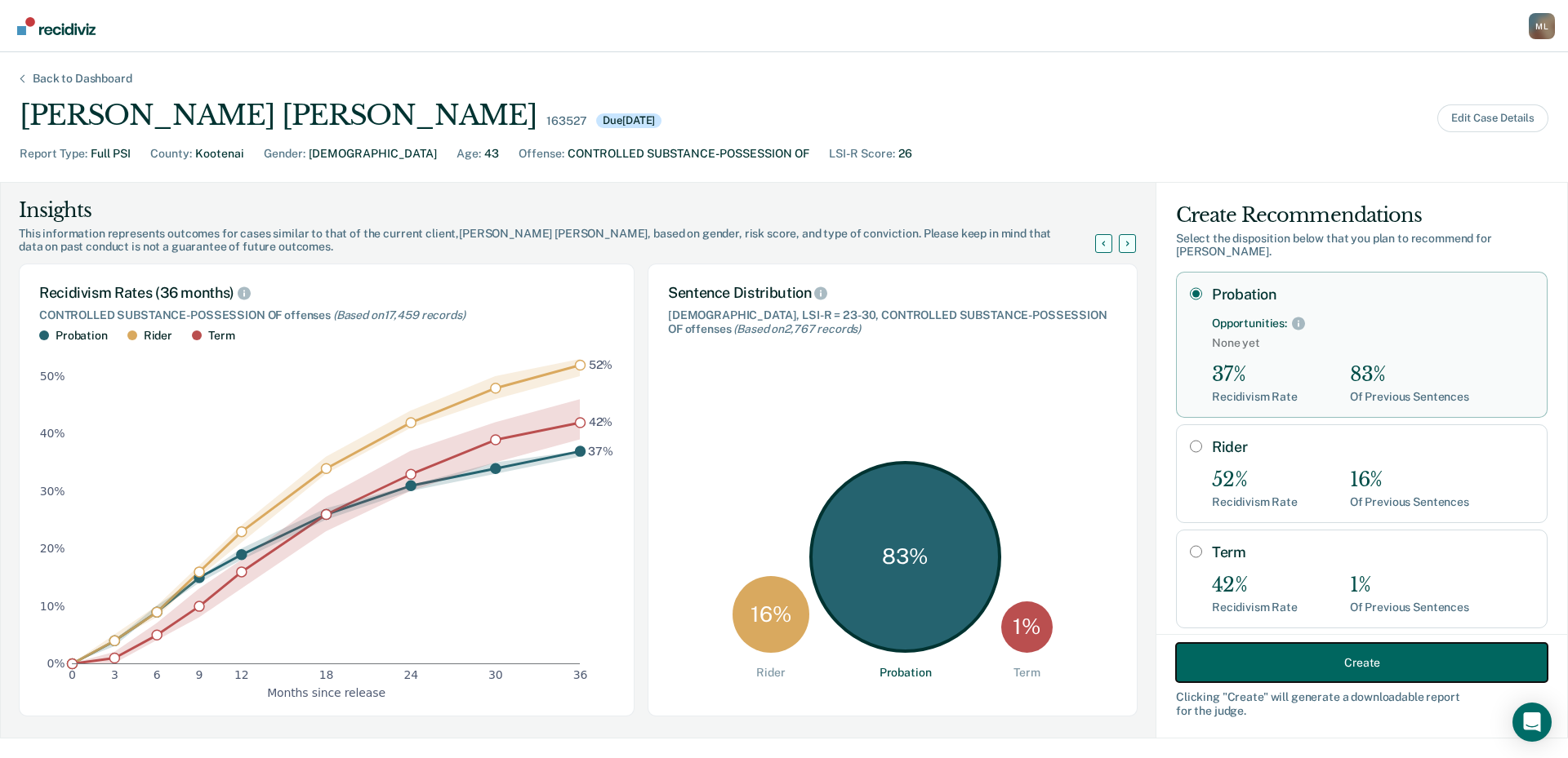
click at [1343, 658] on button "Create" at bounding box center [1361, 663] width 372 height 39
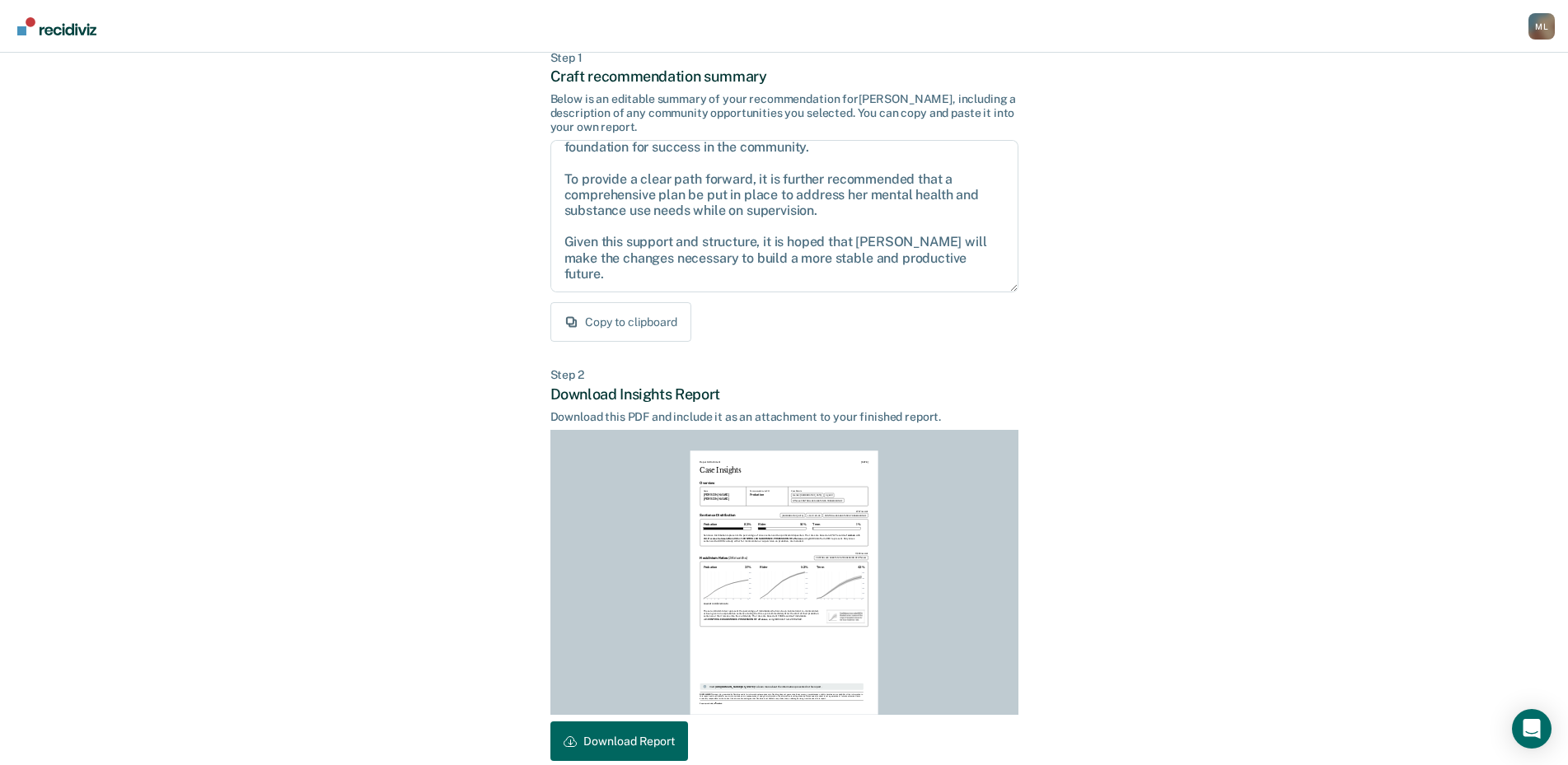
scroll to position [173, 0]
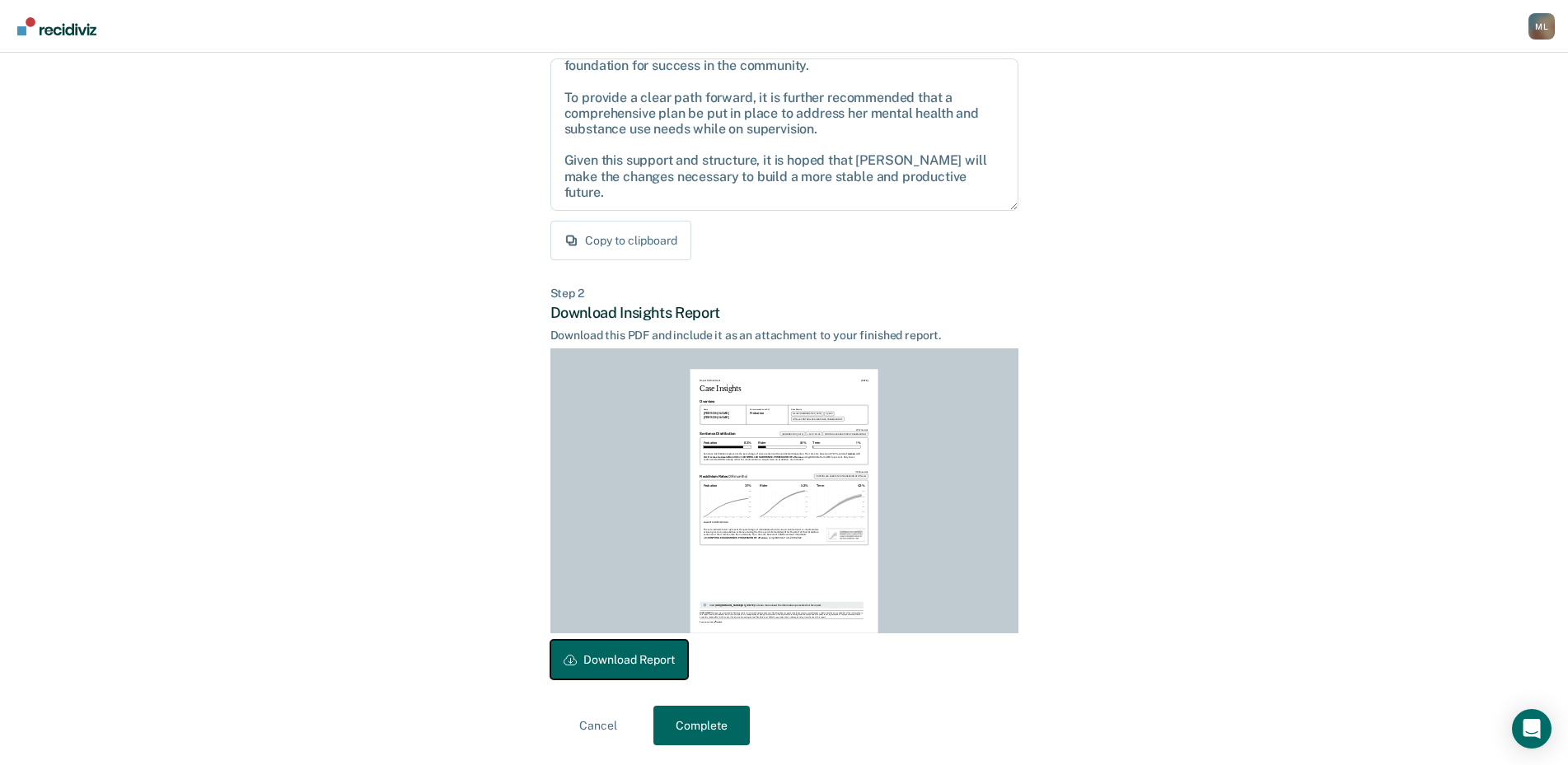
click at [661, 660] on button "Download Report" at bounding box center [619, 660] width 137 height 40
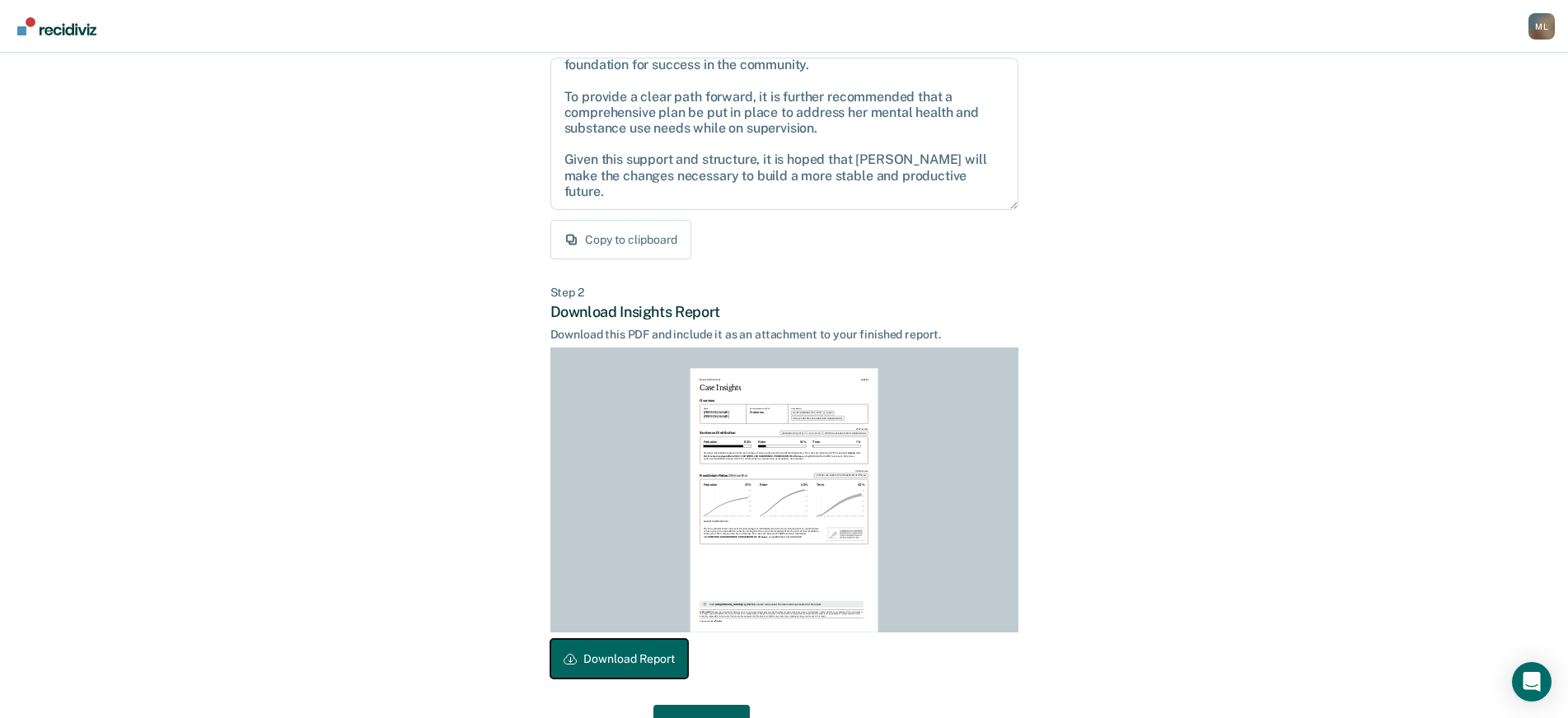
scroll to position [220, 0]
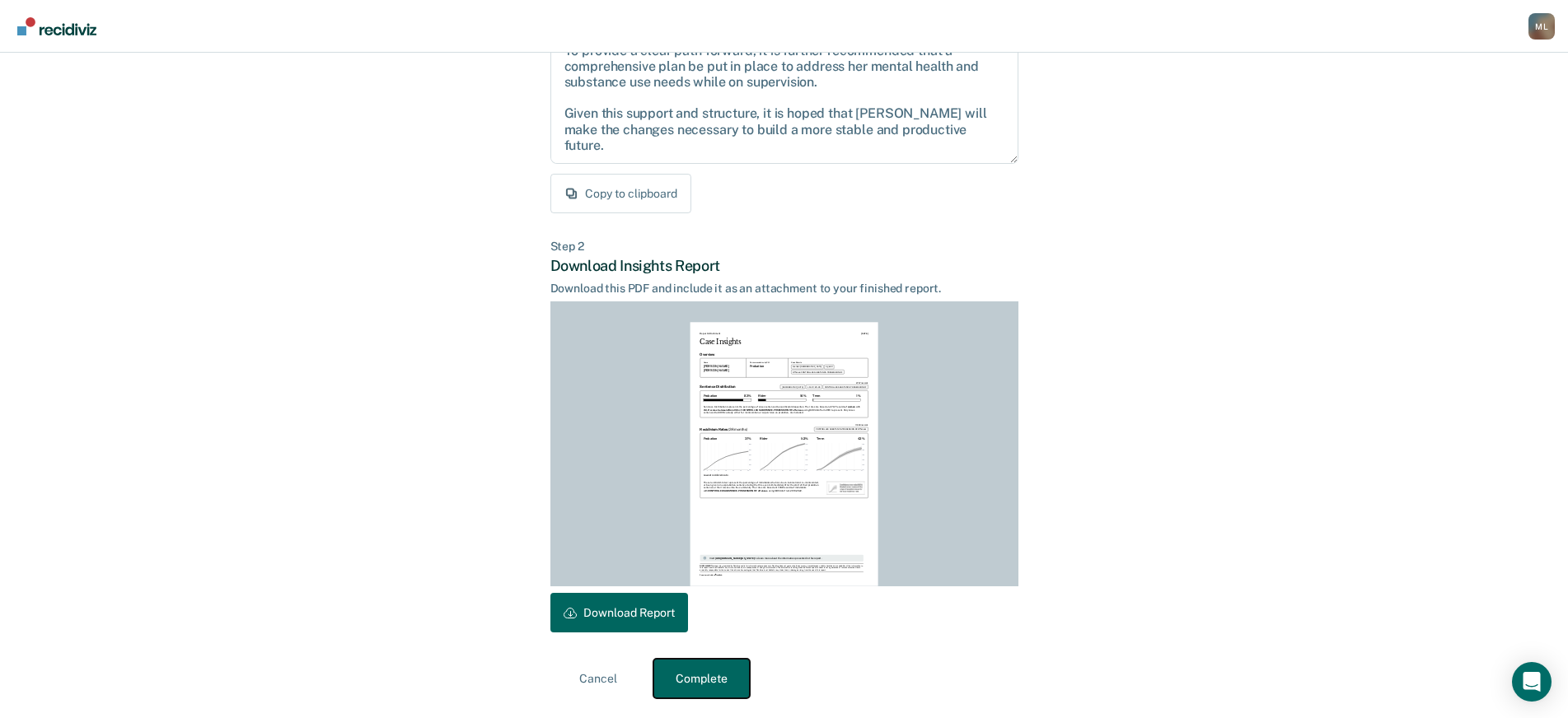
click at [717, 681] on button "Complete" at bounding box center [701, 679] width 97 height 40
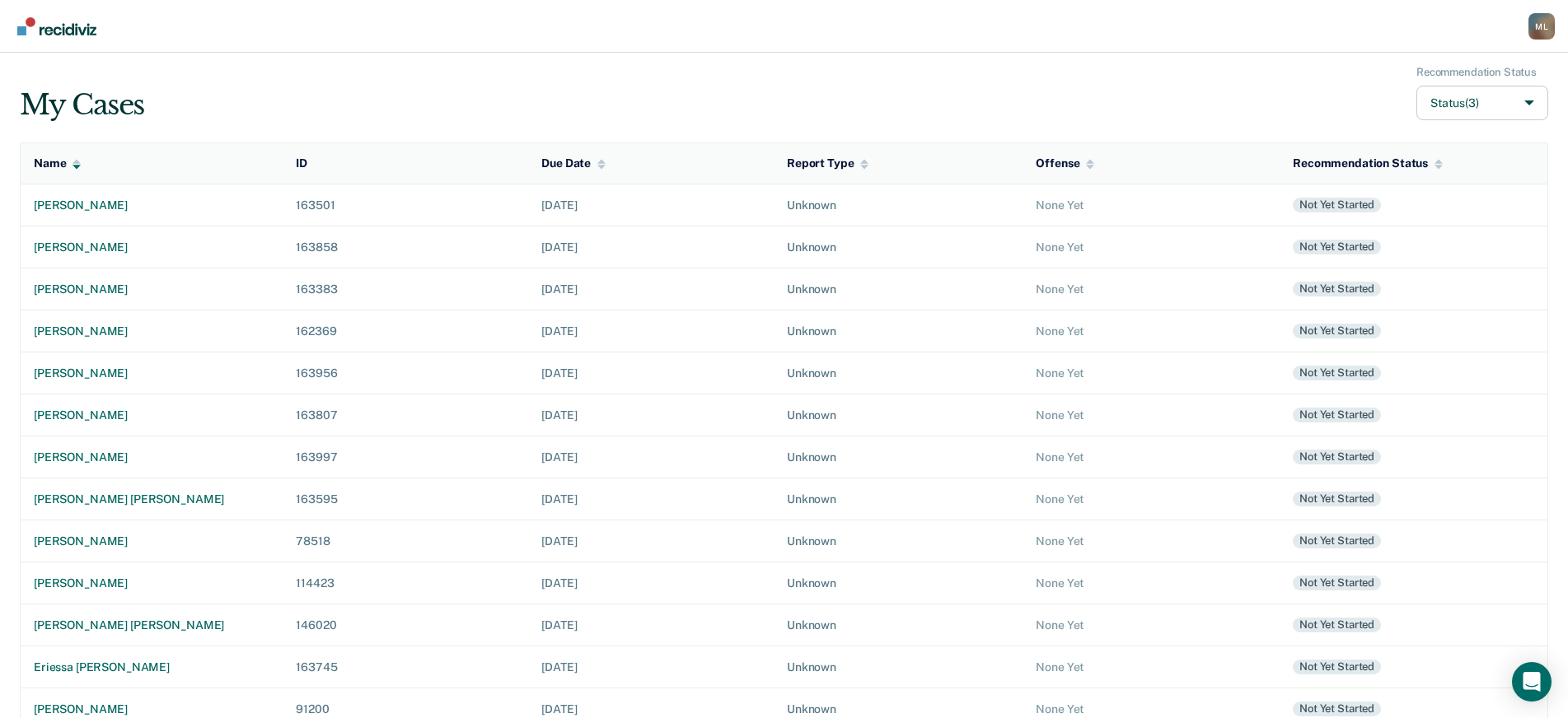
click at [1543, 27] on div "M L" at bounding box center [1541, 26] width 26 height 26
click at [1440, 130] on link "Log Out" at bounding box center [1460, 128] width 137 height 14
